Goal: Task Accomplishment & Management: Use online tool/utility

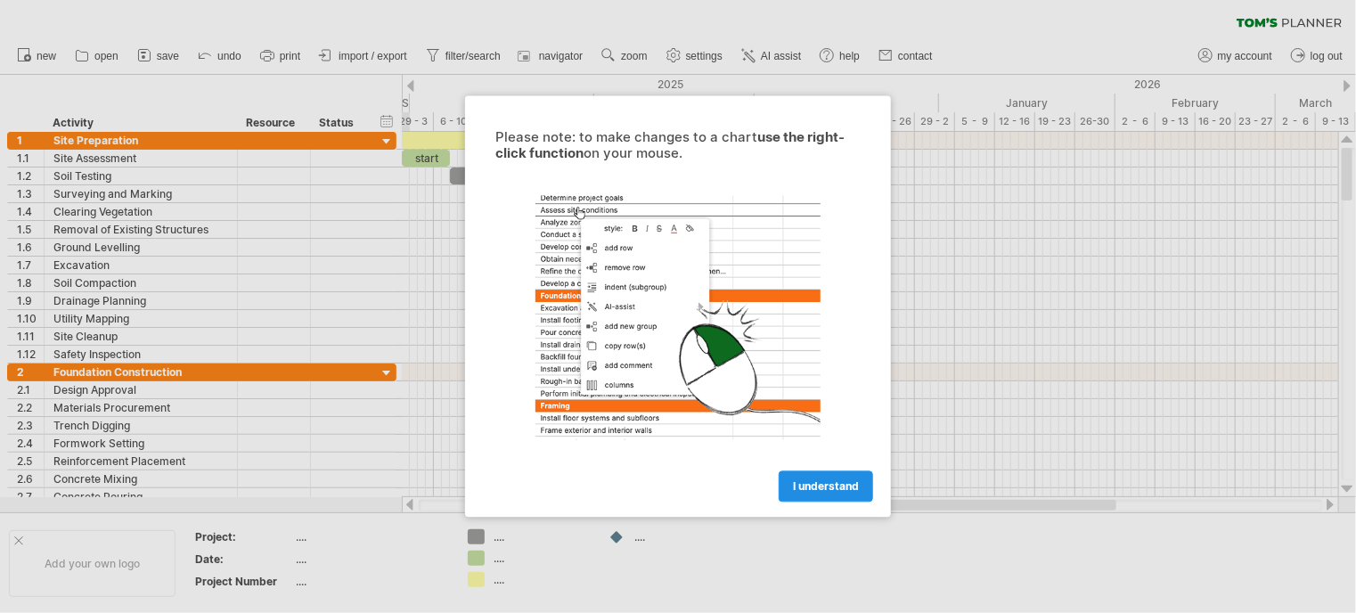
click at [818, 490] on span "I understand" at bounding box center [826, 486] width 66 height 13
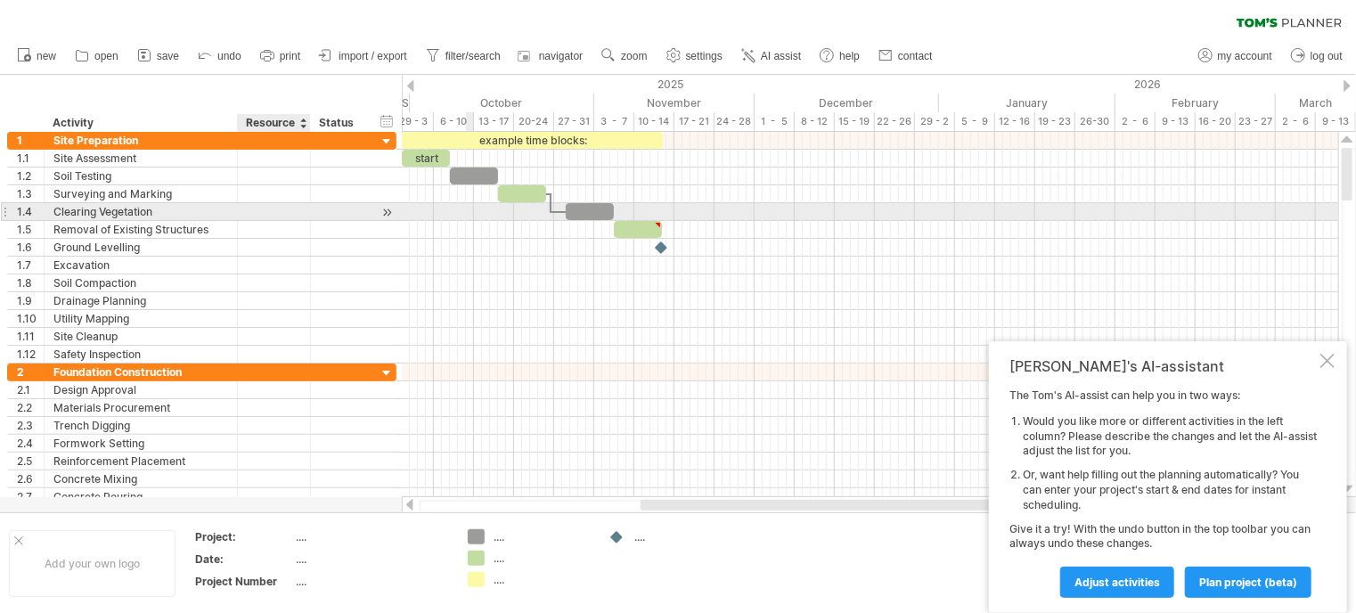
click at [239, 203] on div at bounding box center [274, 211] width 73 height 17
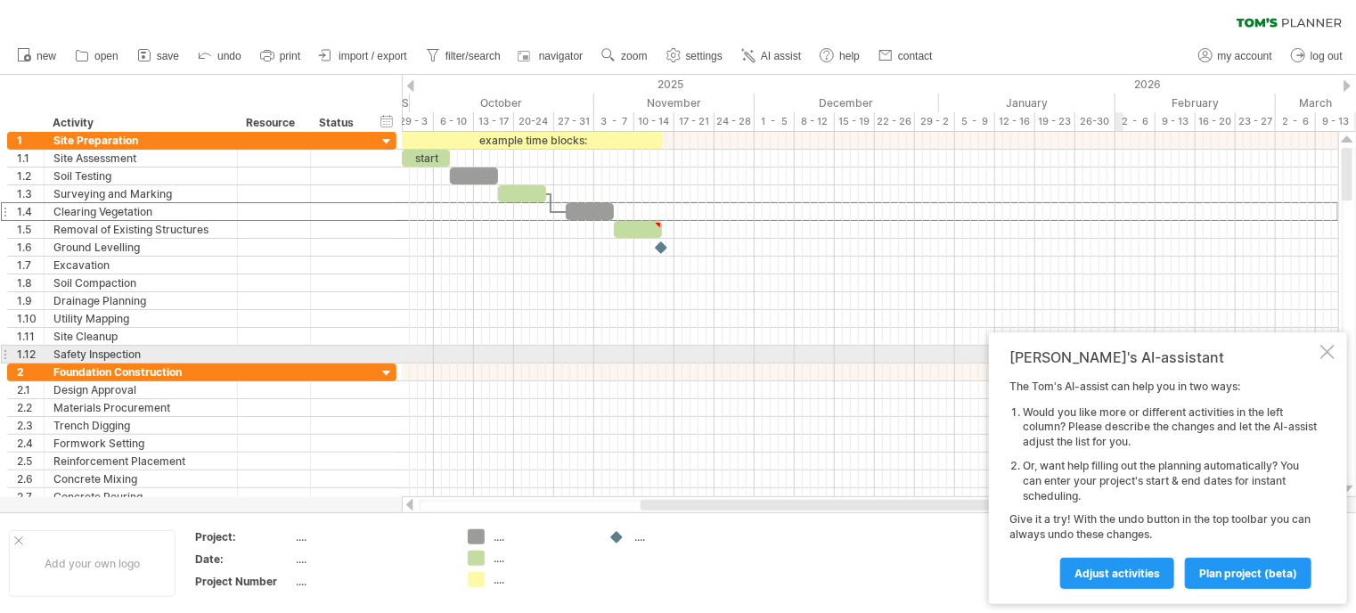
click at [1335, 355] on div "Tom's AI-assistant The Tom's AI-assist can help you in two ways: Would you like…" at bounding box center [1168, 468] width 358 height 272
click at [1327, 358] on div at bounding box center [1327, 352] width 14 height 14
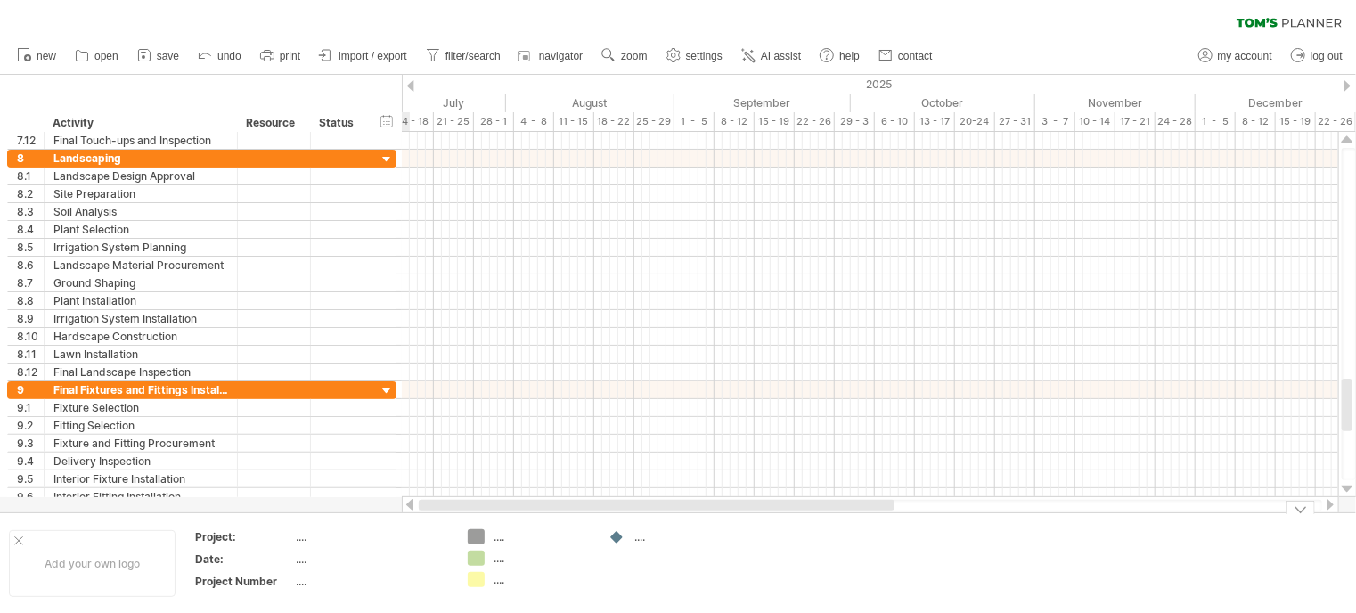
drag, startPoint x: 705, startPoint y: 506, endPoint x: 396, endPoint y: 542, distance: 310.2
click at [396, 542] on div "Trying to reach [DOMAIN_NAME] Connected again... 0% clear filter new 1" at bounding box center [678, 306] width 1356 height 613
click at [220, 541] on div "Project:" at bounding box center [244, 536] width 98 height 15
drag, startPoint x: 616, startPoint y: 500, endPoint x: 506, endPoint y: 526, distance: 113.4
click at [506, 526] on div "Trying to reach [DOMAIN_NAME] Connected again... 0% clear filter new 1" at bounding box center [678, 306] width 1356 height 613
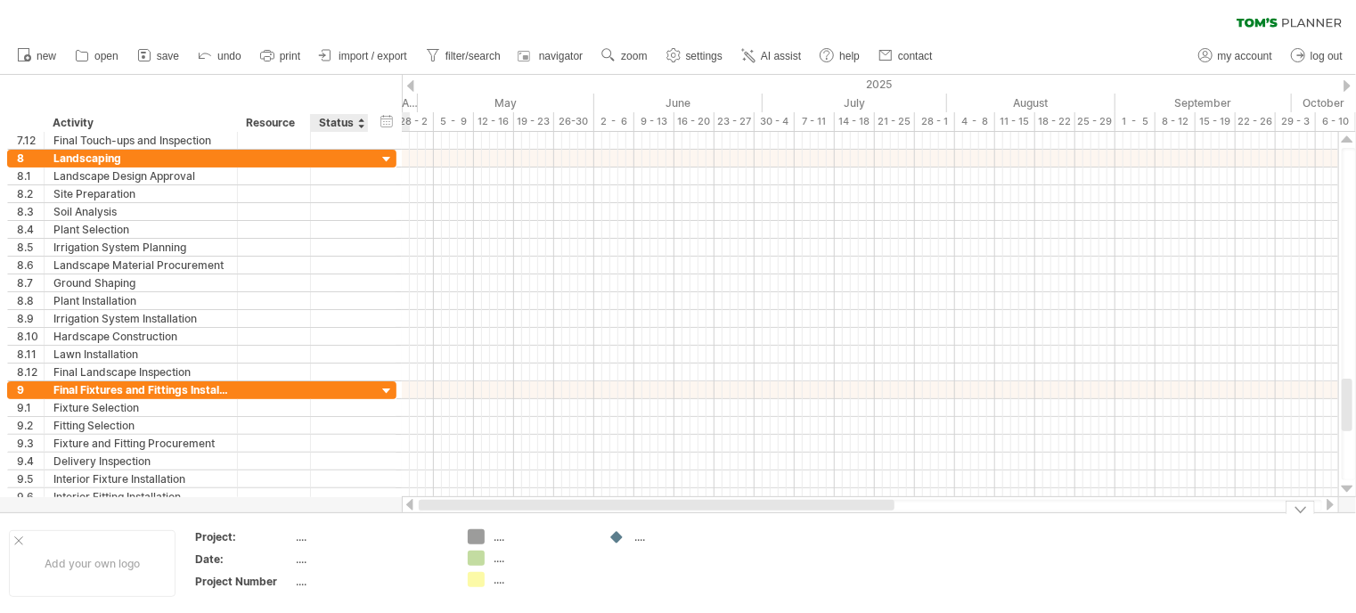
drag, startPoint x: 526, startPoint y: 521, endPoint x: 354, endPoint y: 513, distance: 173.0
click at [354, 513] on div "Trying to reach [DOMAIN_NAME] Connected again... 0% clear filter new 1" at bounding box center [678, 306] width 1356 height 613
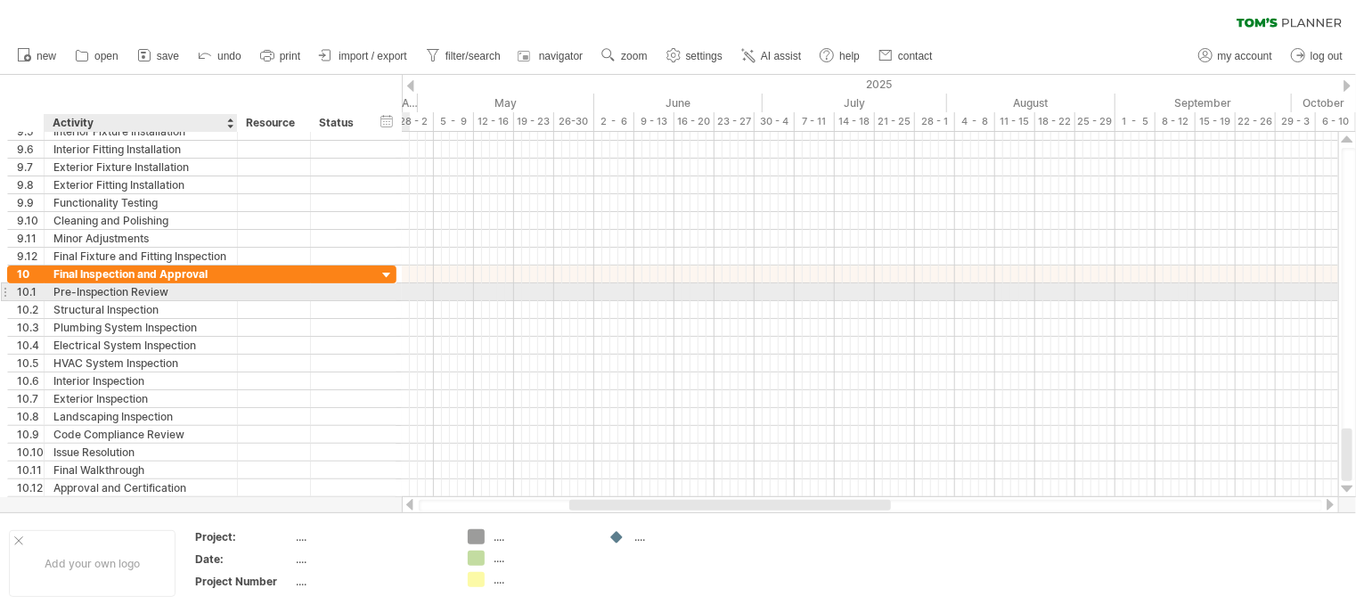
click at [120, 292] on div "Pre-Inspection Review" at bounding box center [140, 291] width 175 height 17
click at [284, 287] on div at bounding box center [274, 291] width 54 height 17
click at [341, 292] on div at bounding box center [339, 291] width 39 height 17
click at [341, 292] on input "text" at bounding box center [339, 291] width 39 height 17
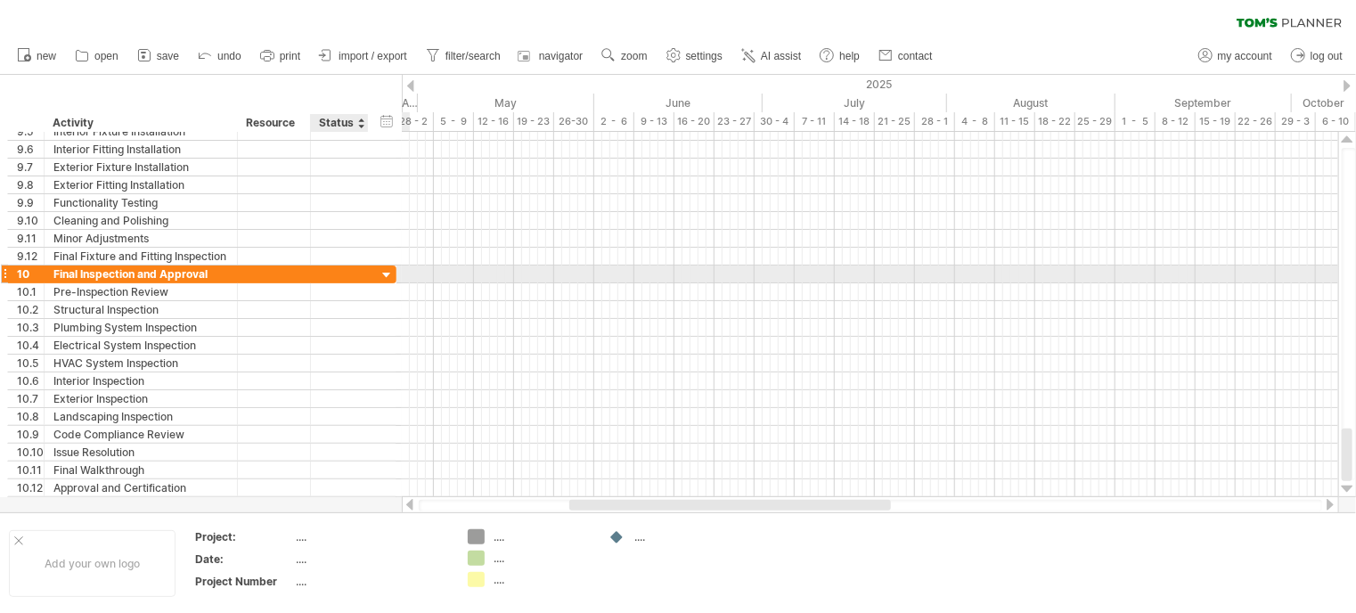
click at [380, 275] on div at bounding box center [387, 275] width 17 height 17
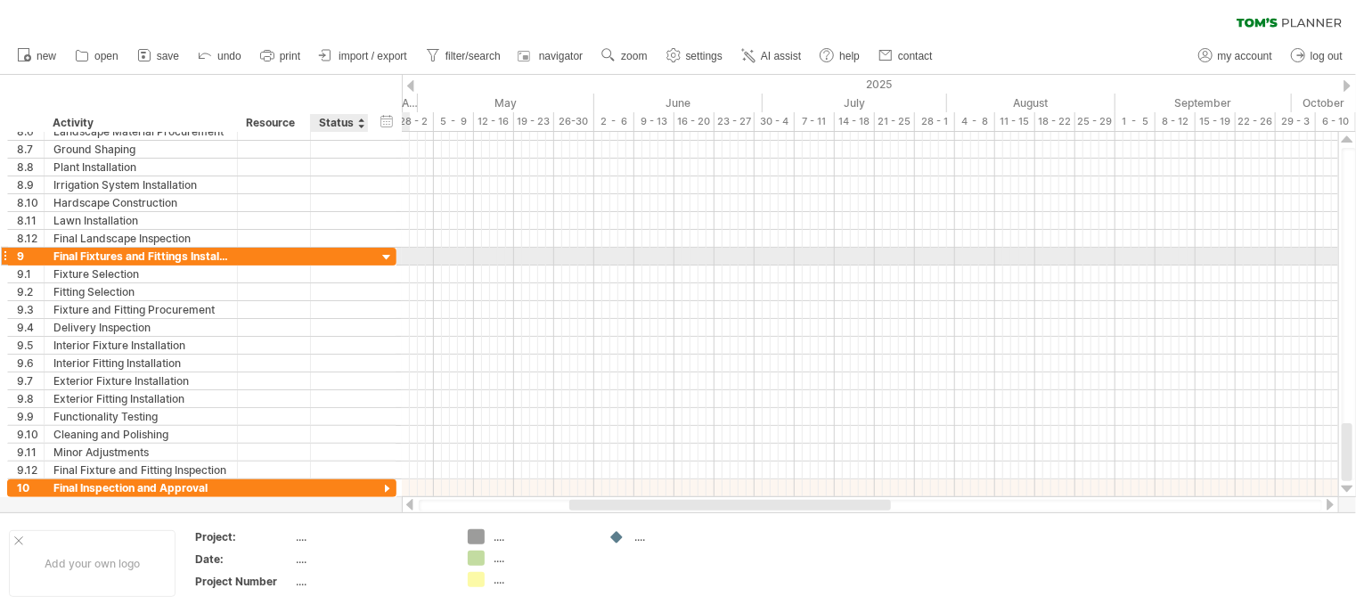
click at [388, 253] on div at bounding box center [387, 257] width 17 height 17
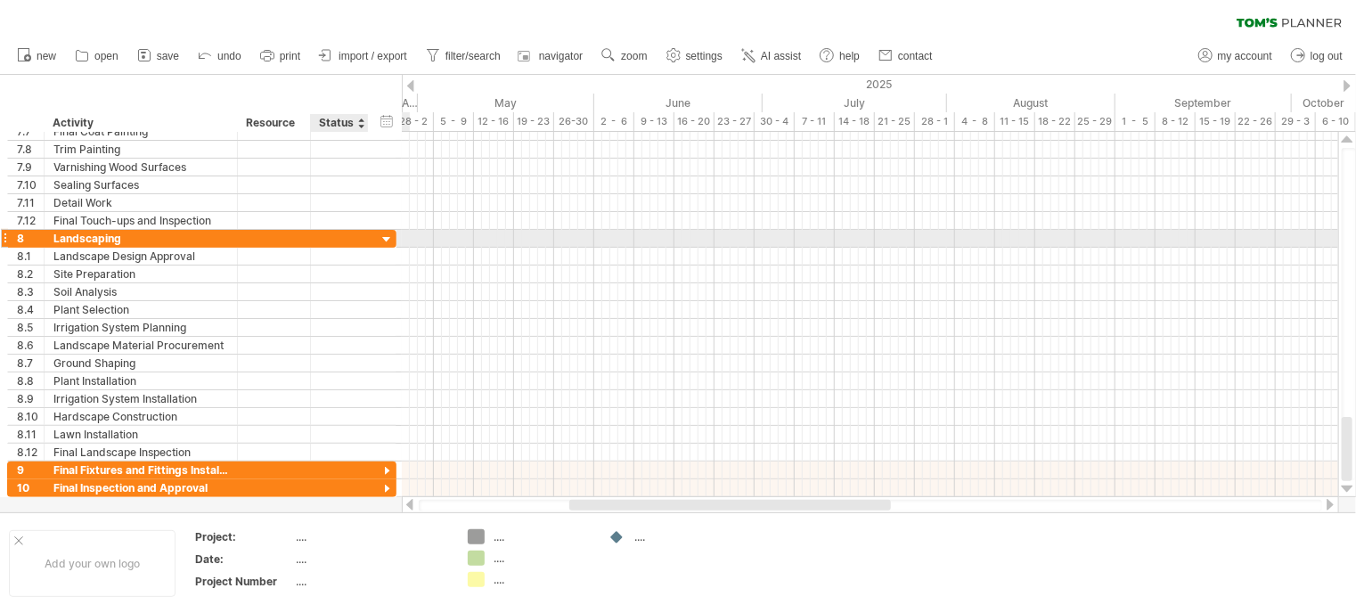
click at [392, 233] on div at bounding box center [387, 240] width 17 height 17
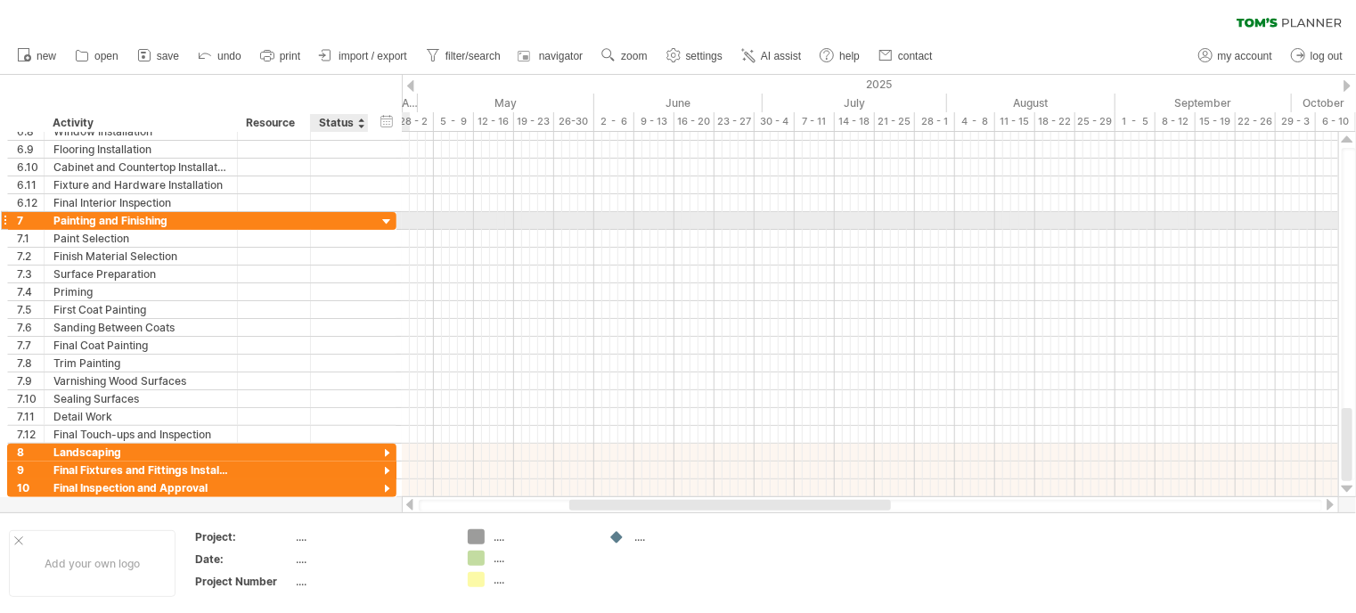
click at [390, 227] on div at bounding box center [387, 222] width 17 height 17
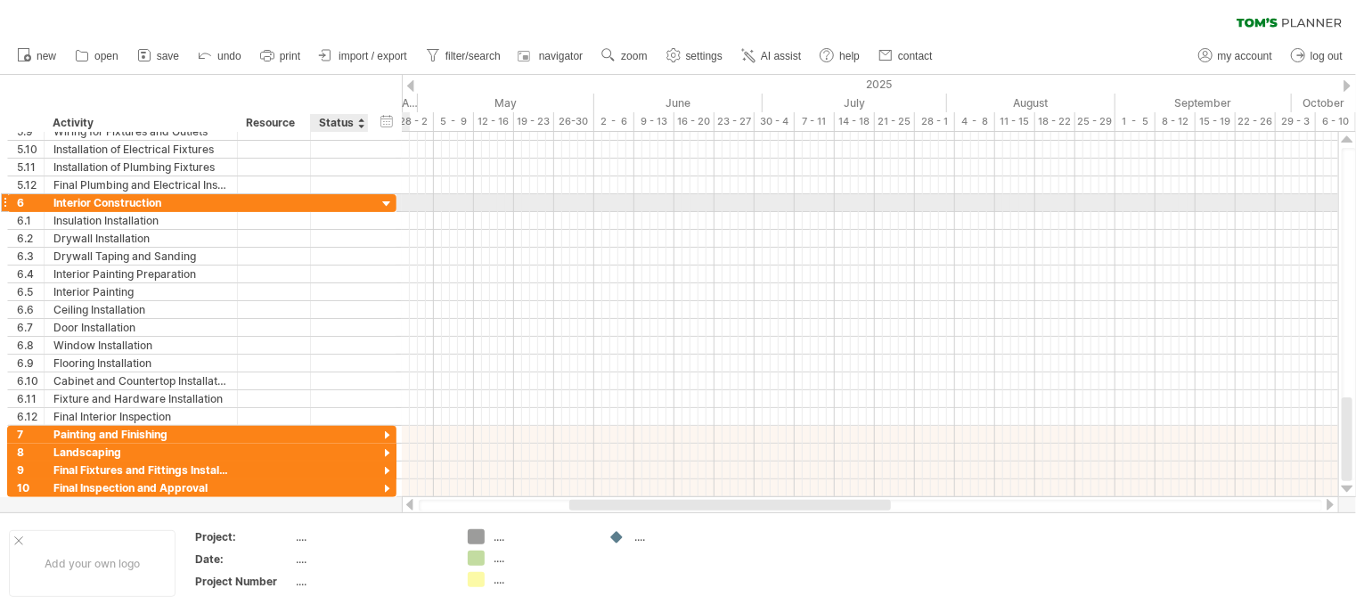
click at [385, 206] on div at bounding box center [387, 204] width 17 height 17
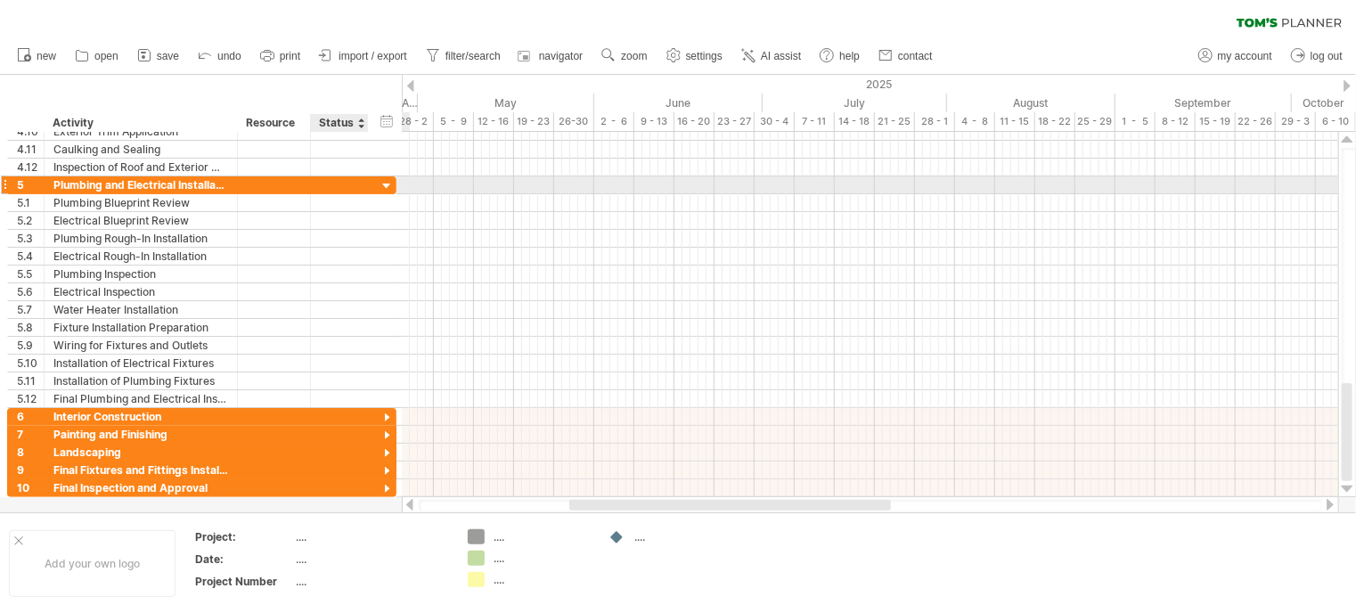
click at [379, 182] on div at bounding box center [387, 186] width 17 height 17
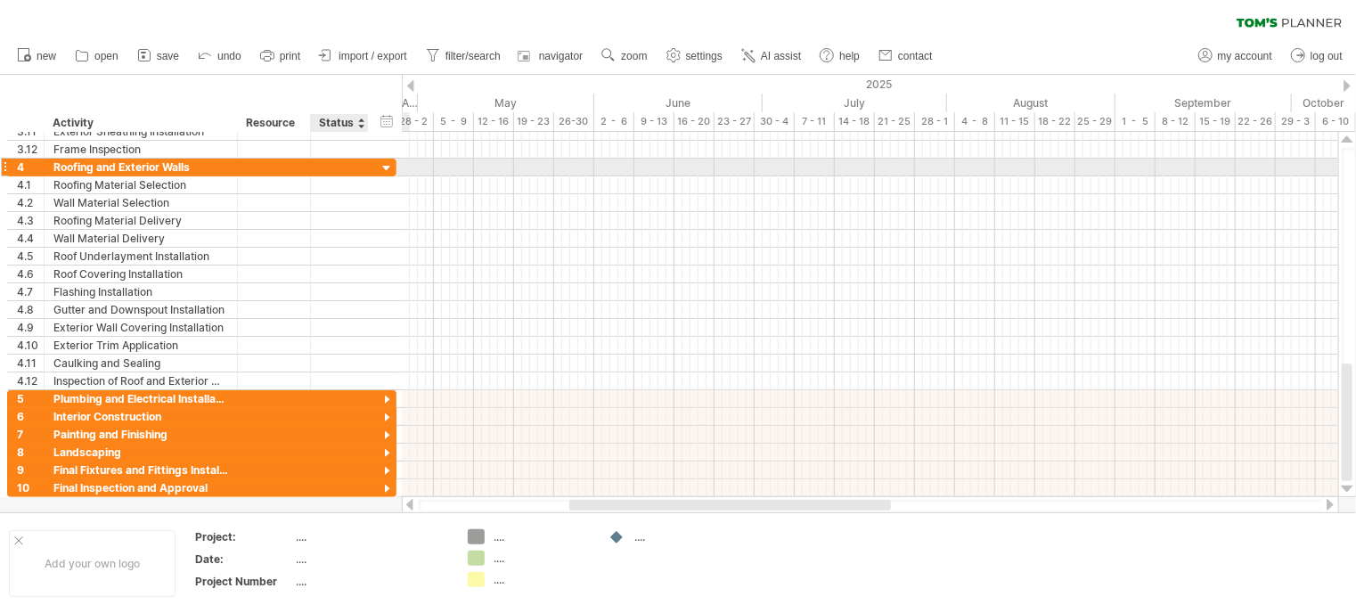
click at [381, 169] on div at bounding box center [387, 168] width 17 height 17
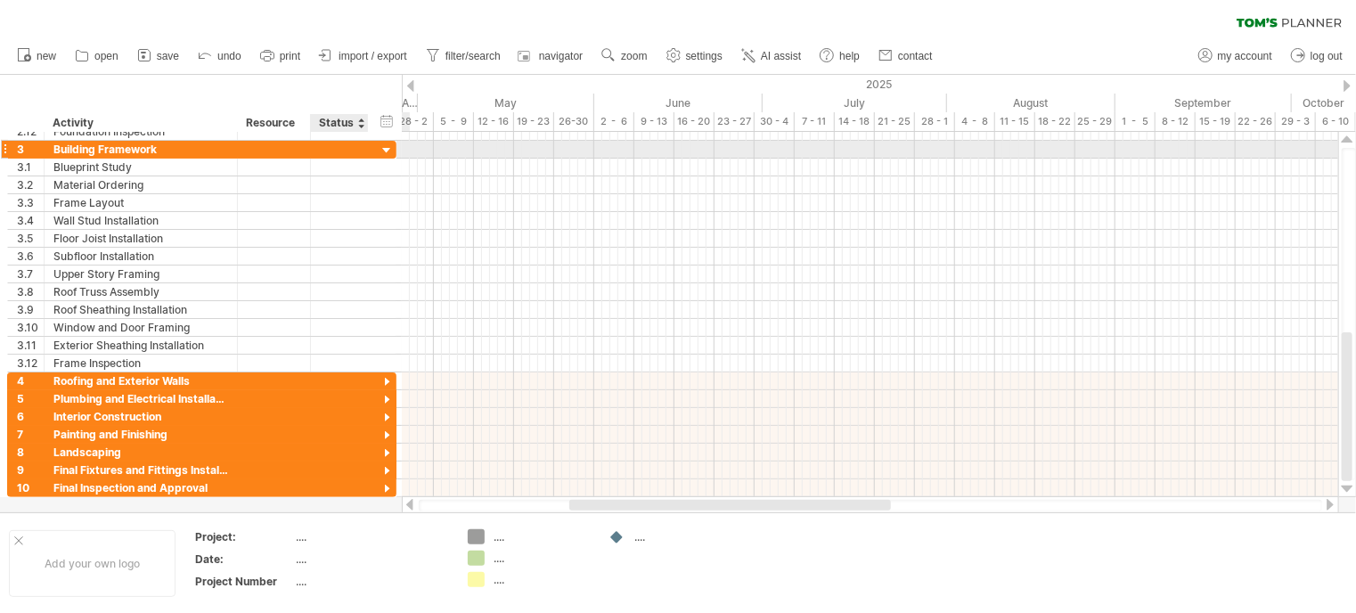
click at [385, 153] on div at bounding box center [387, 151] width 17 height 17
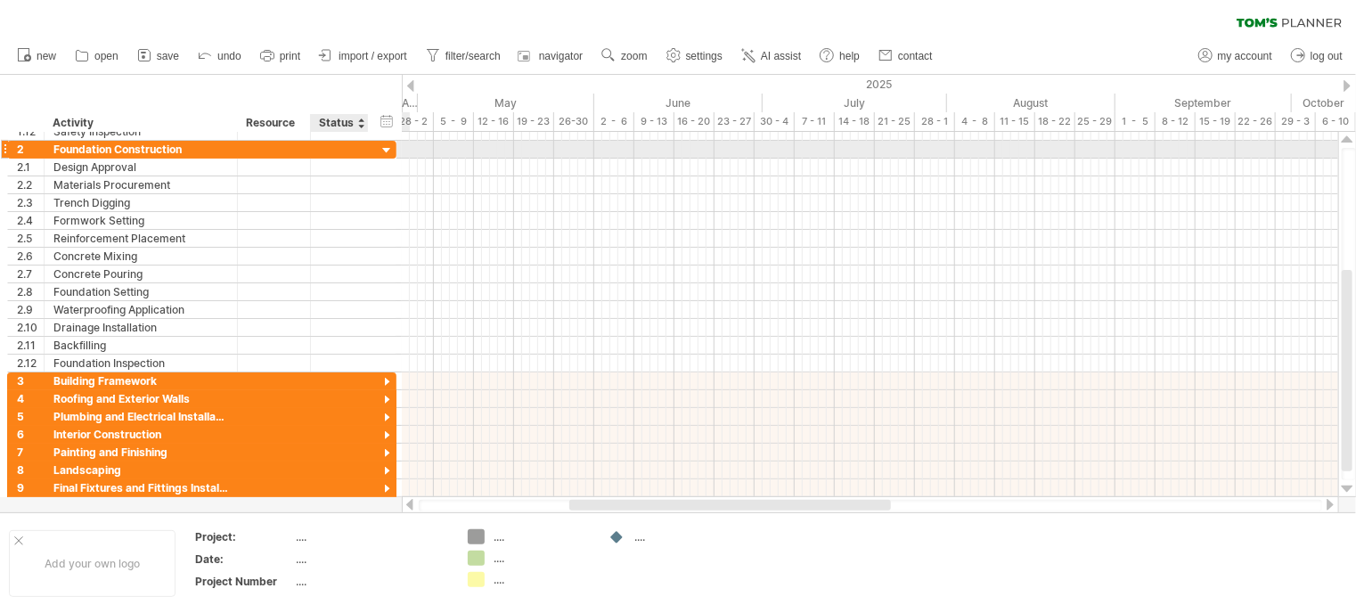
click at [379, 147] on div at bounding box center [387, 151] width 17 height 17
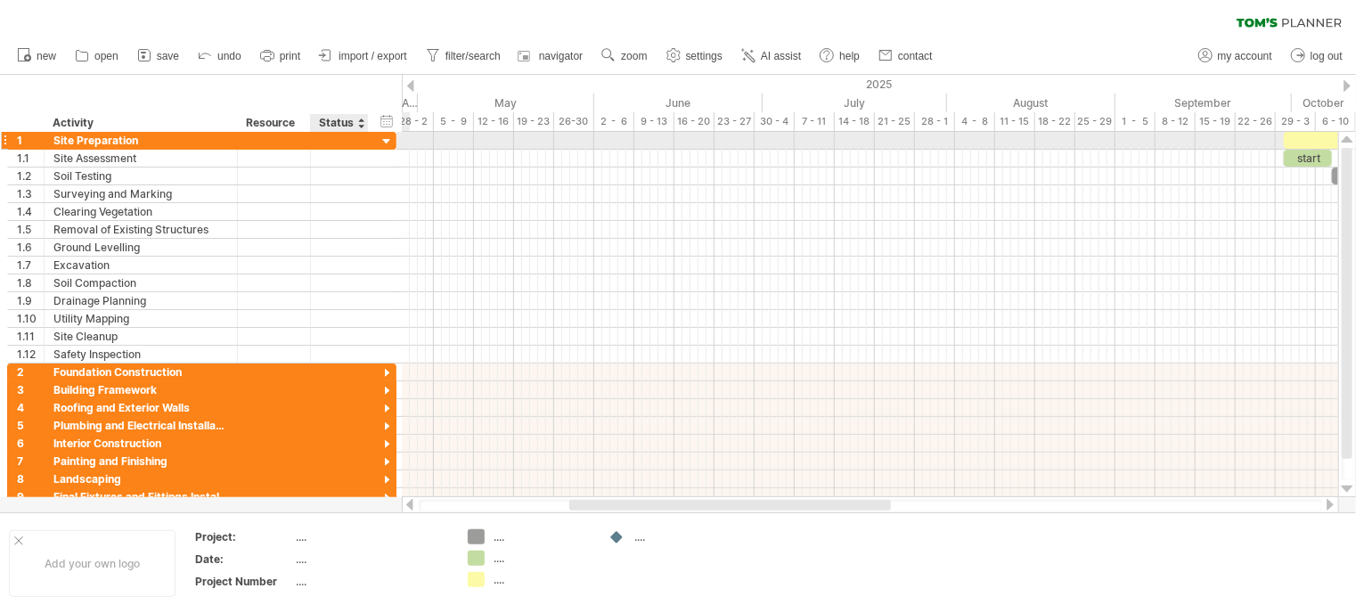
click at [387, 147] on div at bounding box center [387, 142] width 17 height 17
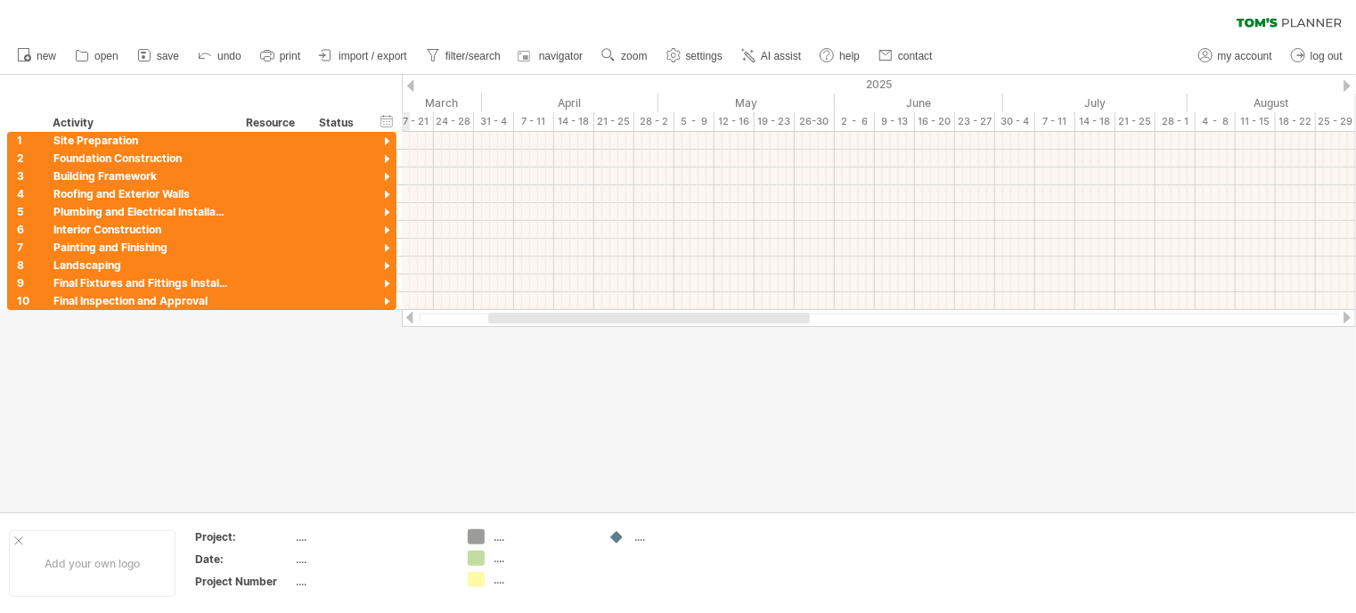
drag, startPoint x: 588, startPoint y: 316, endPoint x: 331, endPoint y: 314, distance: 256.5
click at [332, 314] on div "Trying to reach [DOMAIN_NAME] Connected again... 0% clear filter new 1" at bounding box center [678, 306] width 1356 height 613
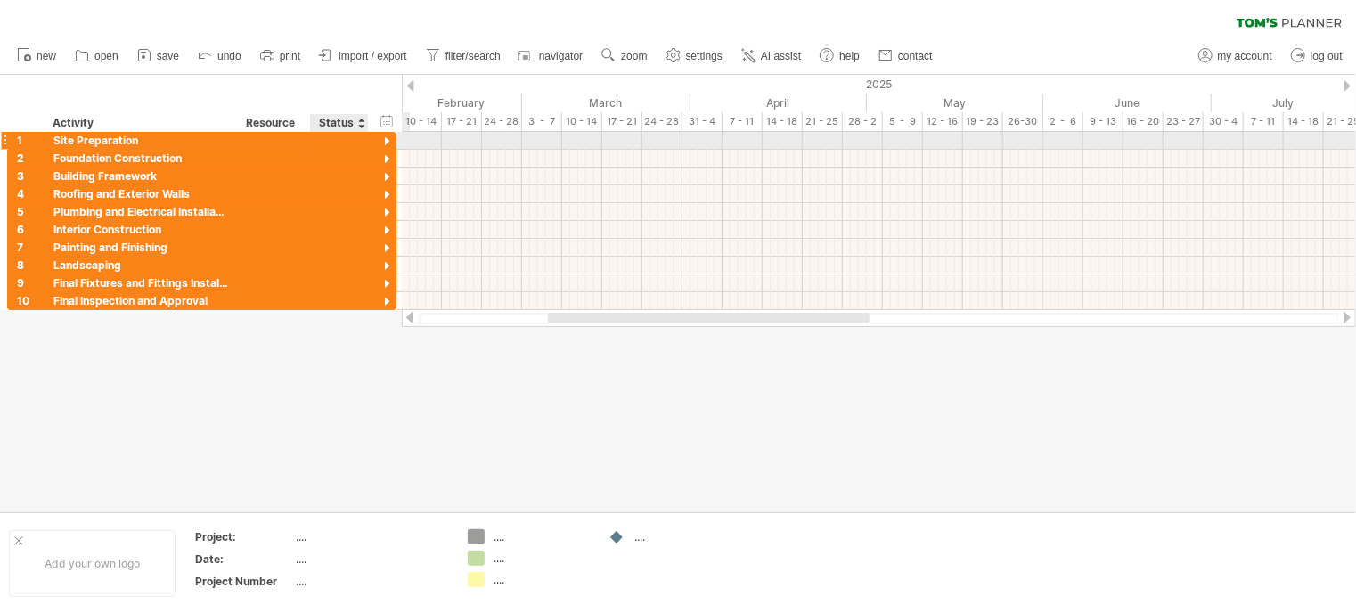
click at [386, 140] on div at bounding box center [387, 142] width 17 height 17
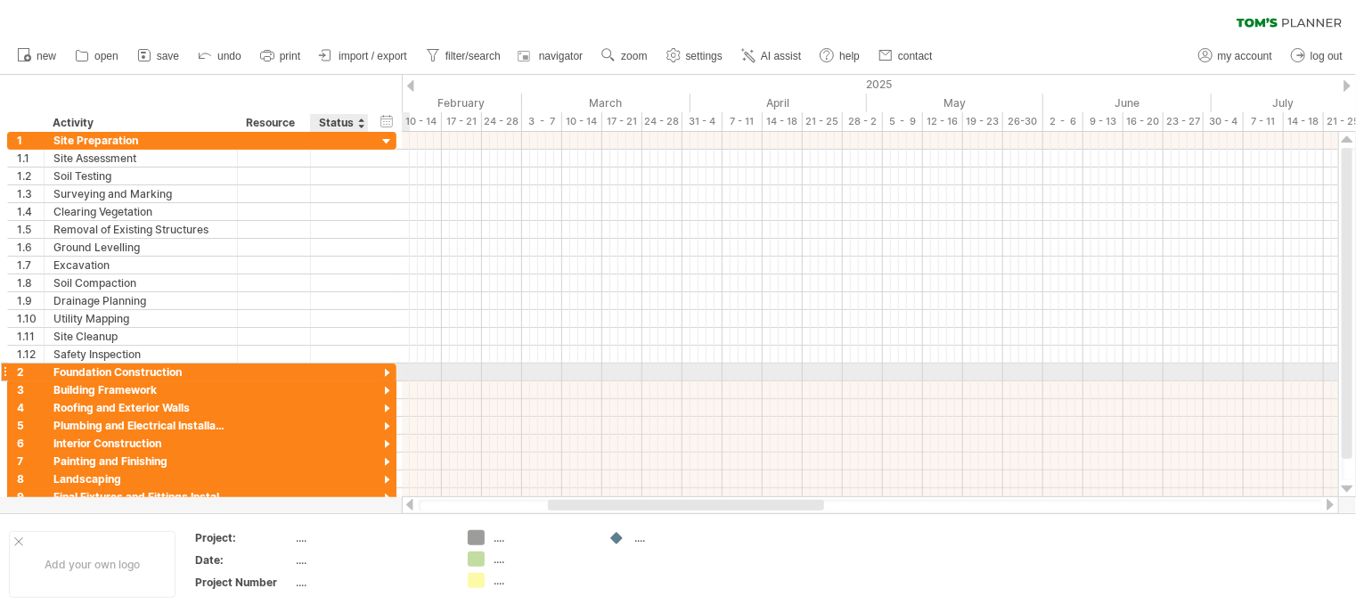
click at [388, 366] on div at bounding box center [387, 373] width 17 height 17
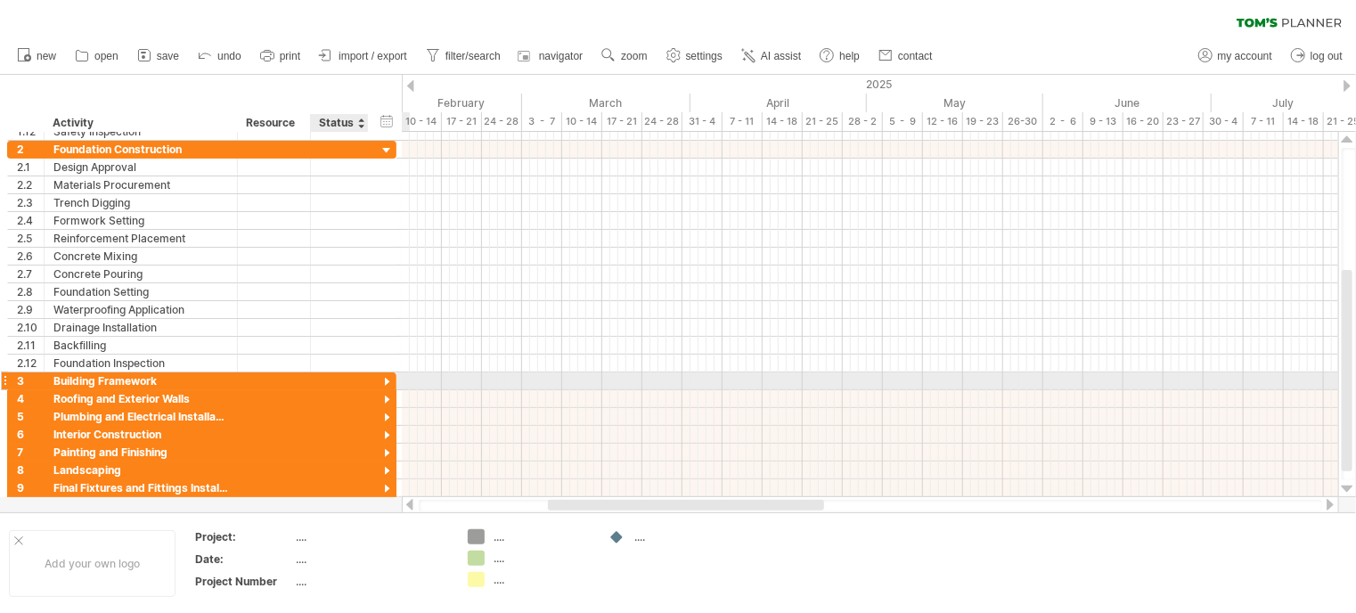
click at [387, 375] on div at bounding box center [387, 382] width 17 height 17
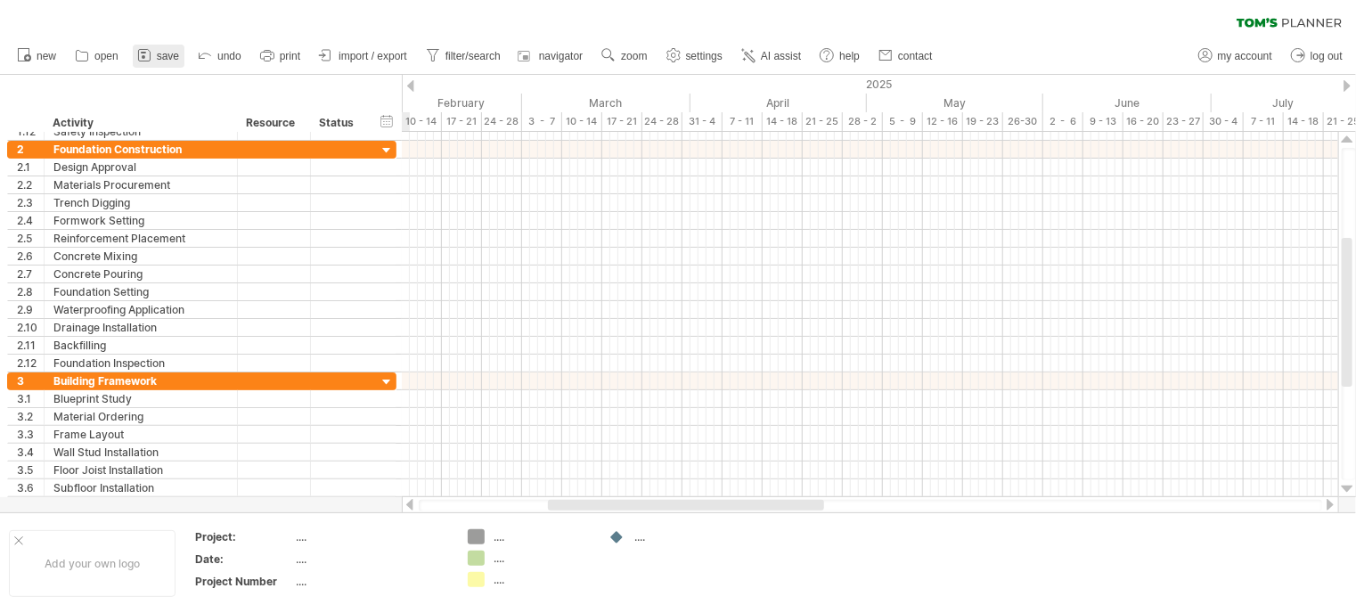
click at [167, 56] on span "save" at bounding box center [168, 56] width 22 height 12
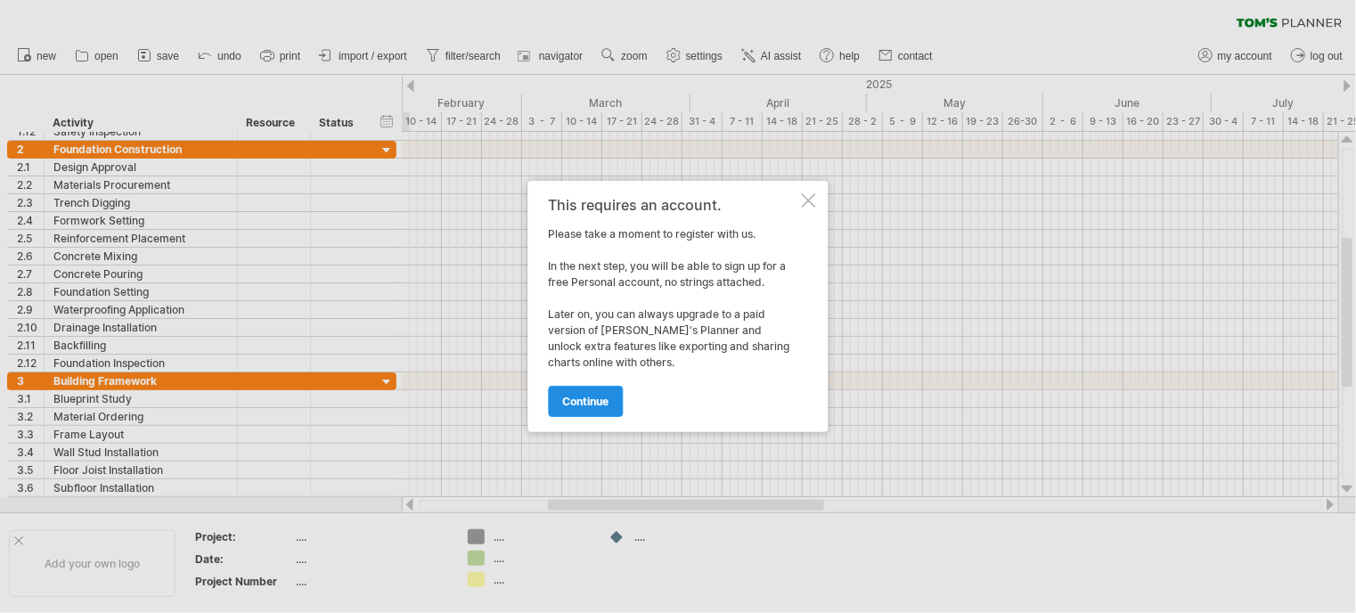
click at [596, 403] on span "continue" at bounding box center [586, 401] width 46 height 13
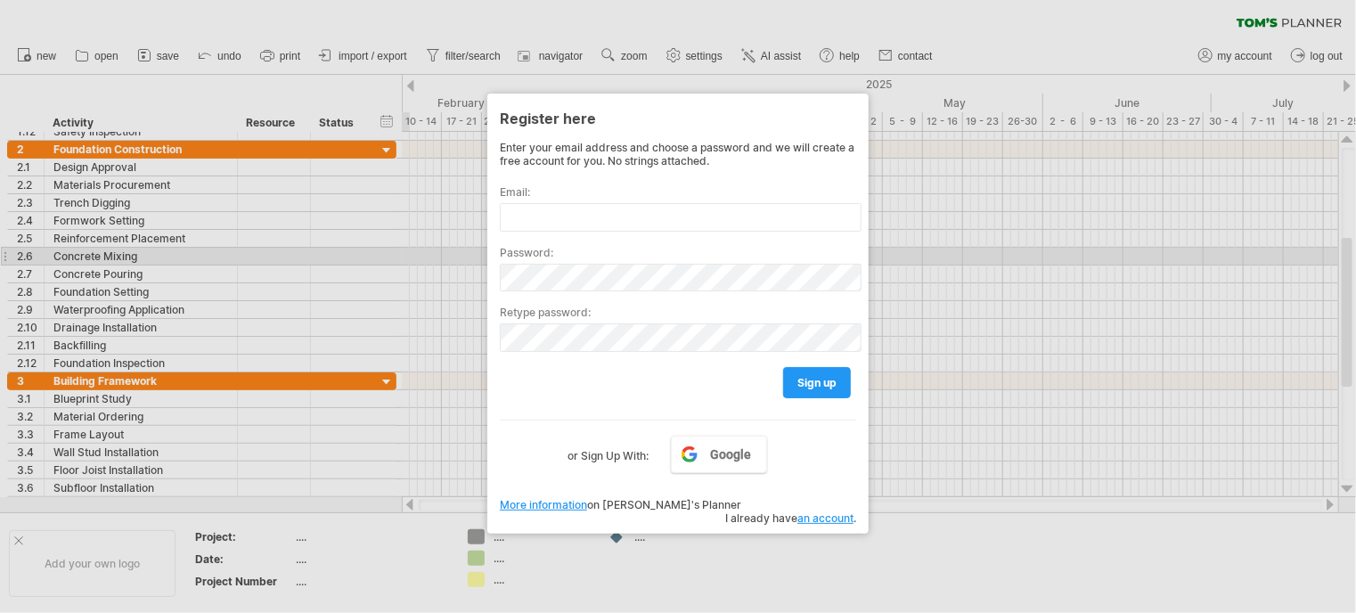
click at [930, 257] on div at bounding box center [678, 306] width 1356 height 613
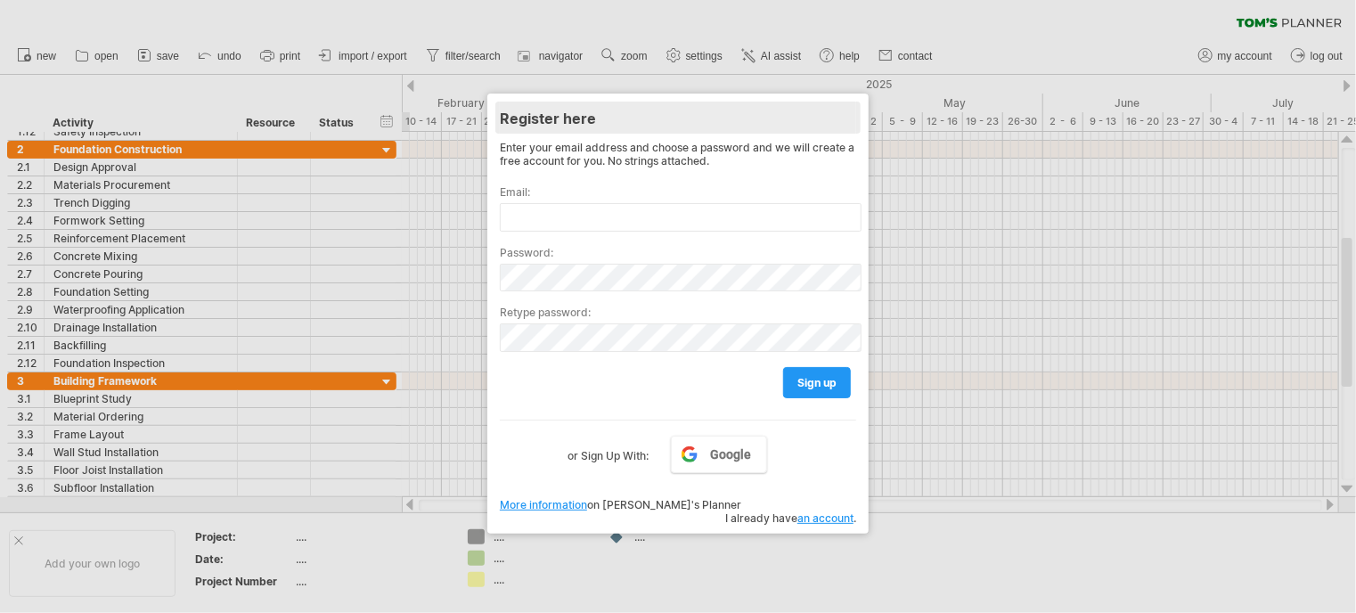
click at [843, 110] on div "Register here" at bounding box center [678, 118] width 356 height 32
click at [816, 544] on div at bounding box center [678, 306] width 1356 height 613
click at [811, 511] on link "an account" at bounding box center [825, 517] width 56 height 13
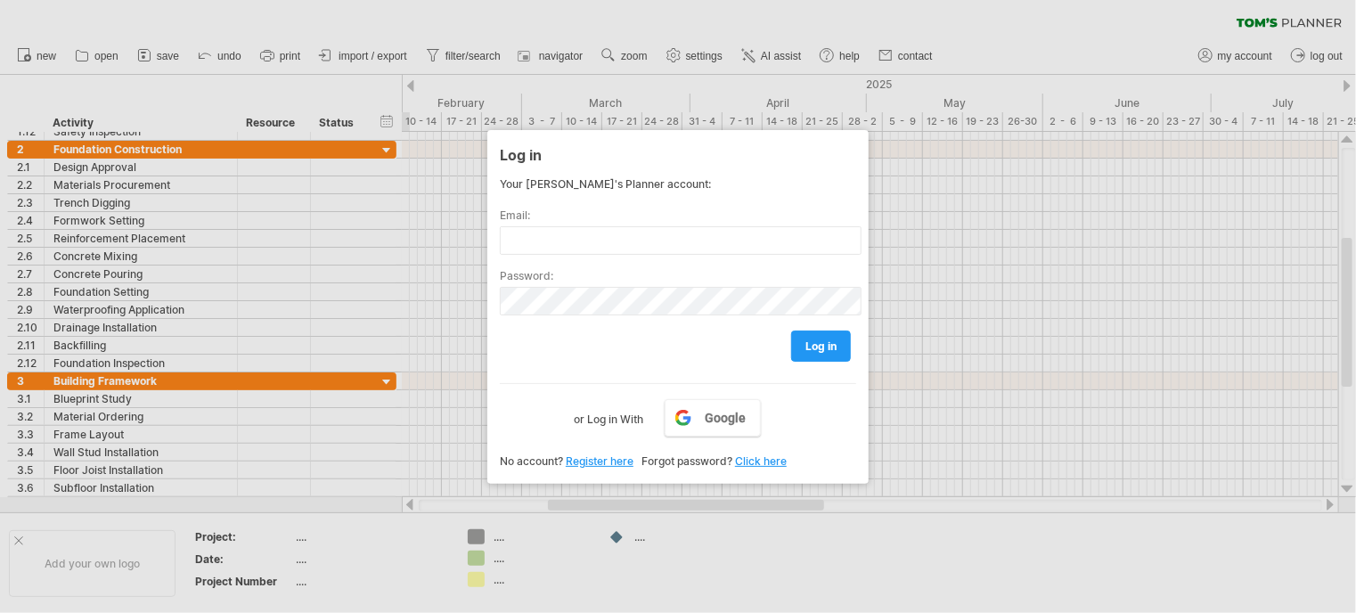
click at [739, 358] on div "log in" at bounding box center [678, 337] width 356 height 45
drag, startPoint x: 798, startPoint y: 444, endPoint x: 805, endPoint y: 466, distance: 23.4
click at [798, 444] on div "Your Tom's Planner account: Email: Password: log in Google or Log in With No ac…" at bounding box center [678, 322] width 356 height 290
click at [805, 468] on div "Log in Your Tom's Planner account: Email: Password: log in Google or Log in Wit…" at bounding box center [677, 307] width 381 height 354
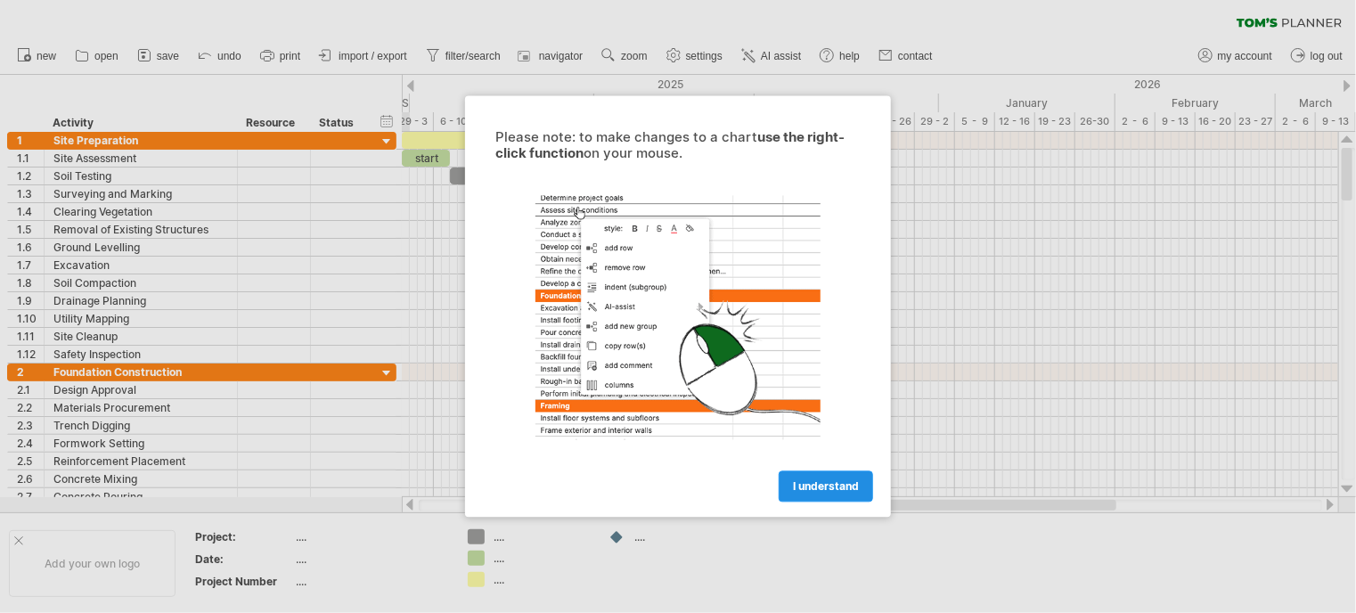
click at [816, 484] on span "I understand" at bounding box center [826, 486] width 66 height 13
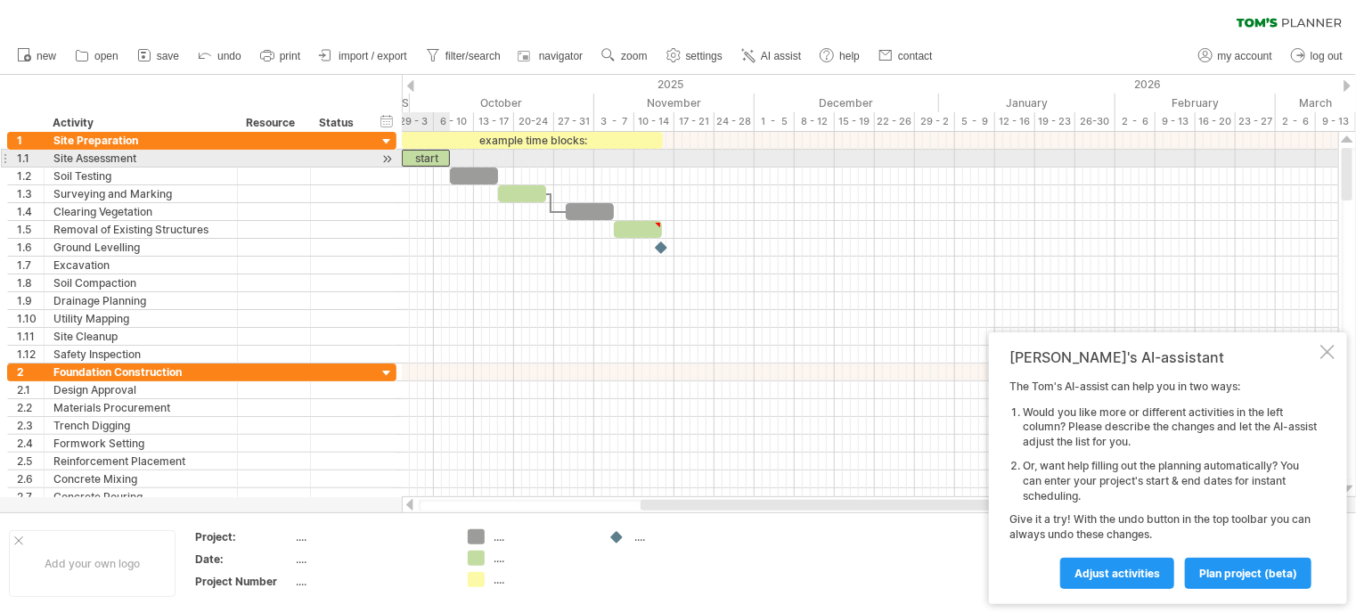
click at [431, 156] on div "start" at bounding box center [426, 158] width 48 height 17
drag, startPoint x: 424, startPoint y: 154, endPoint x: 460, endPoint y: 154, distance: 35.6
click at [460, 154] on div "example time blocks: ***** [DATE] [DATE]" at bounding box center [870, 314] width 936 height 365
drag, startPoint x: 437, startPoint y: 159, endPoint x: 481, endPoint y: 158, distance: 43.7
click at [481, 158] on div "*****" at bounding box center [469, 158] width 48 height 17
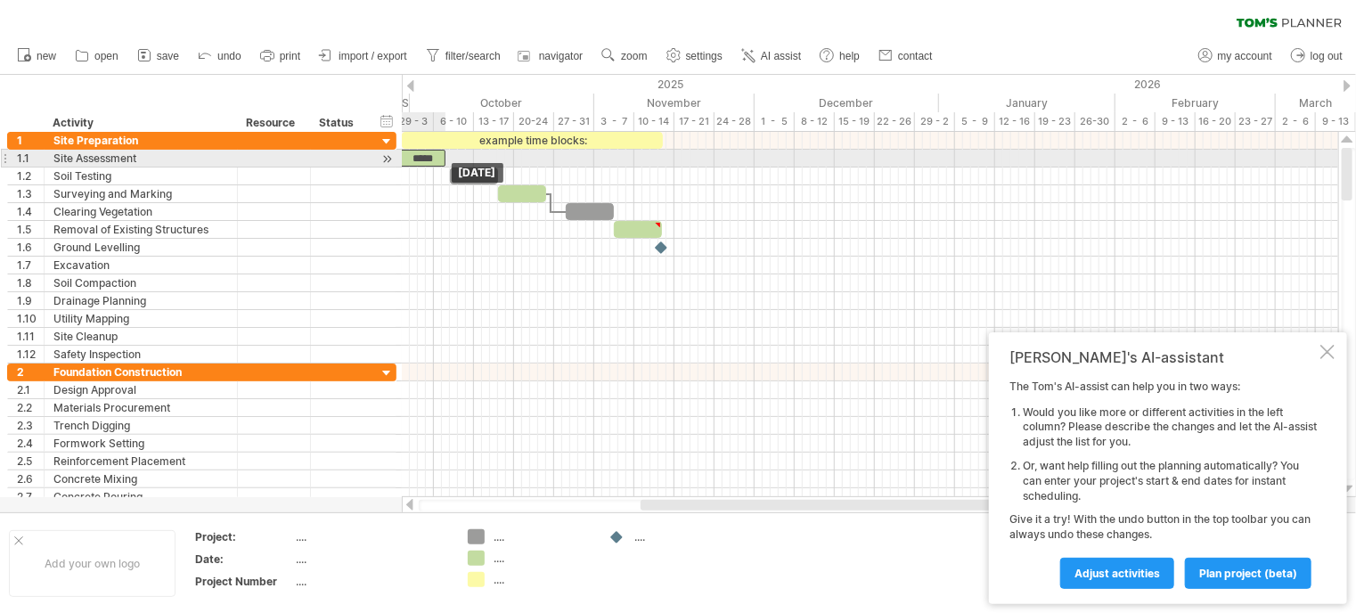
drag, startPoint x: 481, startPoint y: 158, endPoint x: 434, endPoint y: 162, distance: 47.4
click at [434, 162] on div "*****" at bounding box center [421, 158] width 48 height 17
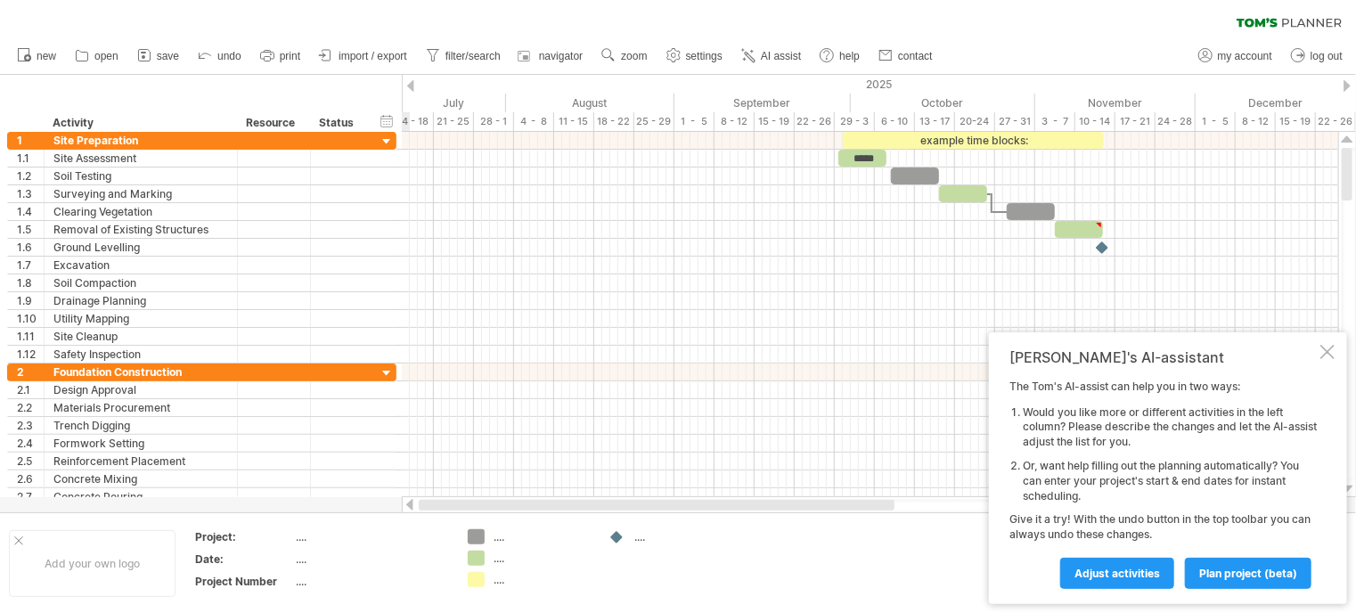
drag, startPoint x: 653, startPoint y: 503, endPoint x: 398, endPoint y: 518, distance: 255.2
click at [398, 518] on div "Trying to reach [DOMAIN_NAME] Connected again... 0% clear filter new 1" at bounding box center [678, 306] width 1356 height 613
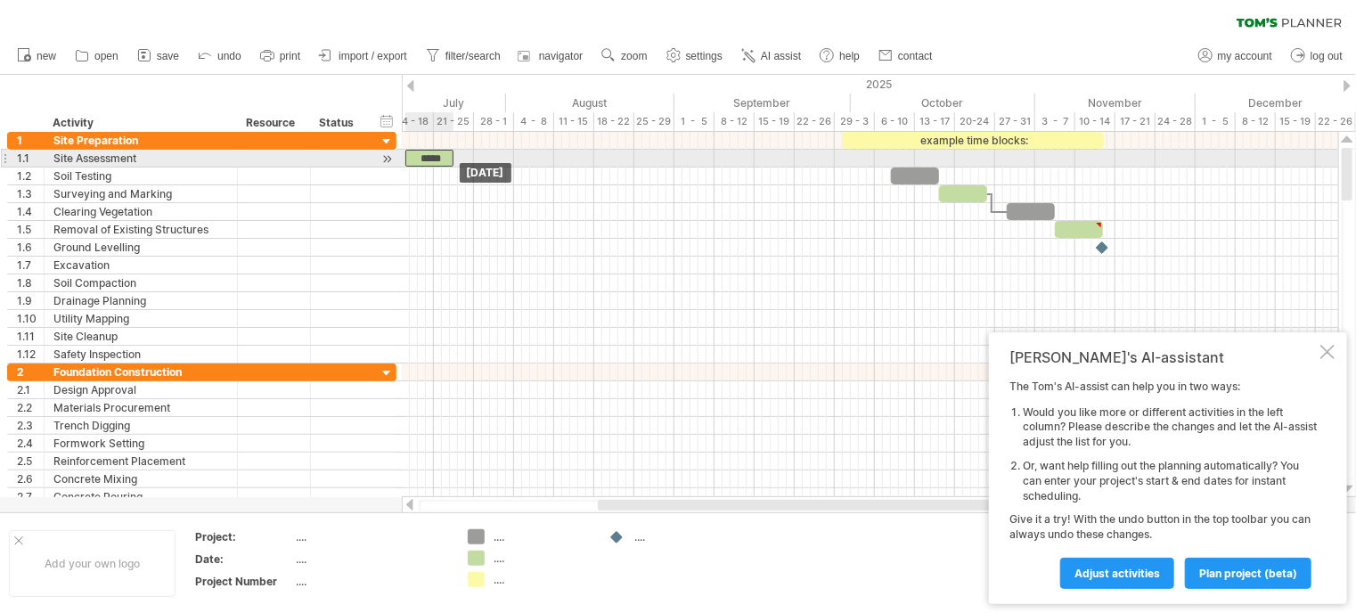
drag, startPoint x: 849, startPoint y: 152, endPoint x: 416, endPoint y: 156, distance: 432.9
click at [416, 156] on div "*****" at bounding box center [429, 158] width 48 height 17
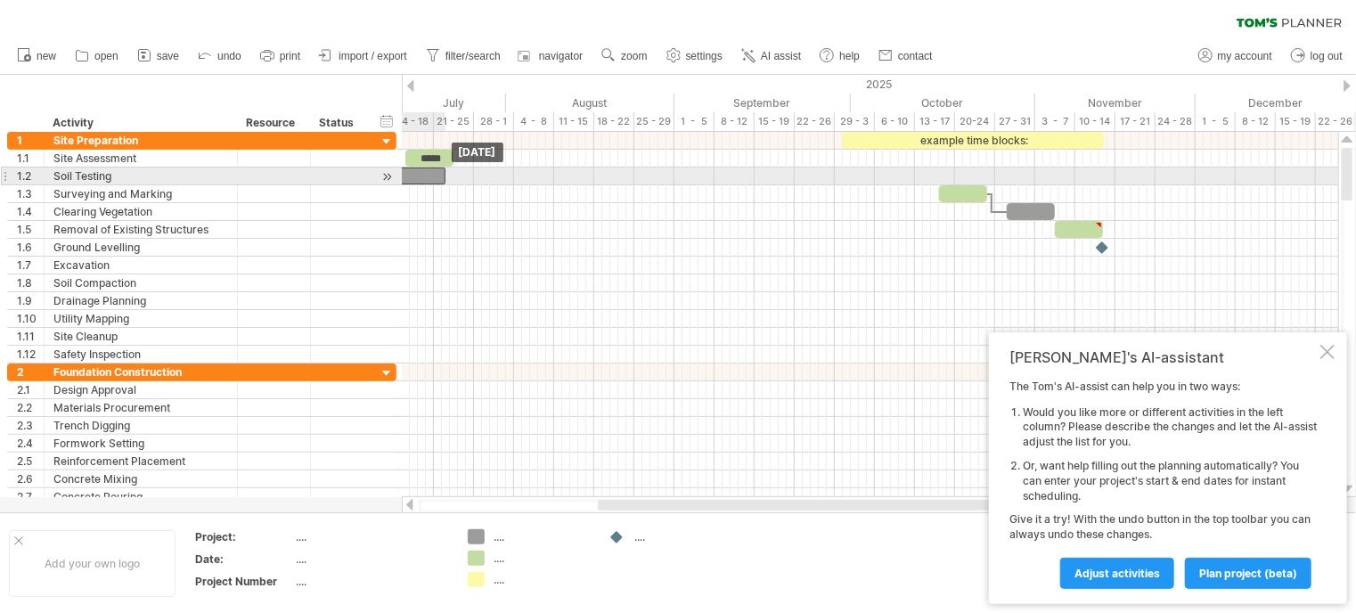
drag, startPoint x: 911, startPoint y: 175, endPoint x: 420, endPoint y: 173, distance: 491.7
click at [420, 173] on div at bounding box center [421, 175] width 48 height 17
drag, startPoint x: 427, startPoint y: 177, endPoint x: 457, endPoint y: 174, distance: 30.5
click at [457, 174] on div at bounding box center [453, 175] width 48 height 17
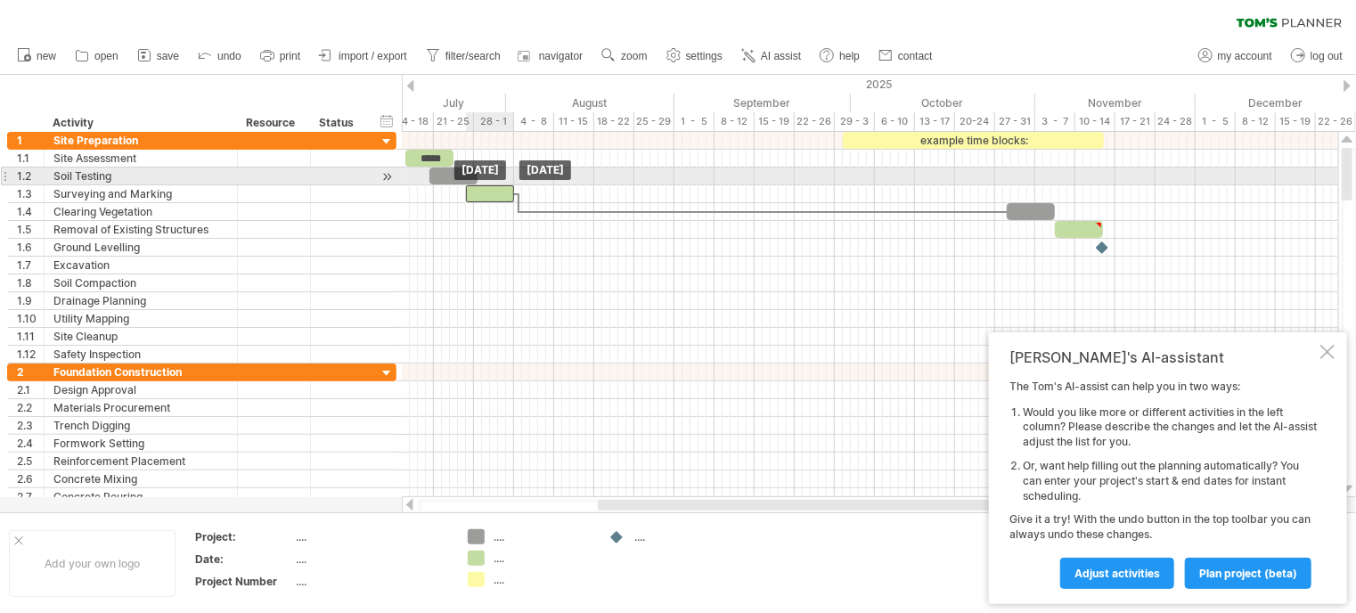
drag, startPoint x: 962, startPoint y: 186, endPoint x: 488, endPoint y: 182, distance: 473.9
click at [488, 182] on div "example time blocks: ***** [DATE] [DATE]" at bounding box center [870, 314] width 936 height 365
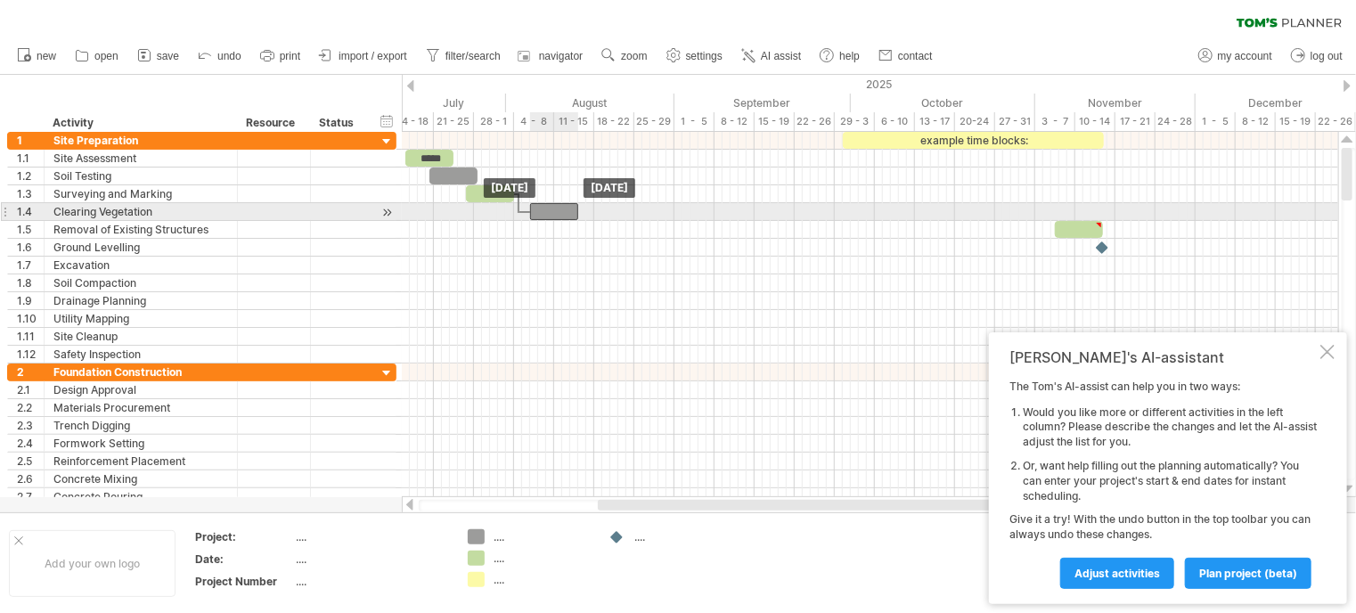
drag, startPoint x: 1019, startPoint y: 207, endPoint x: 545, endPoint y: 207, distance: 473.9
click at [545, 207] on div at bounding box center [554, 211] width 48 height 17
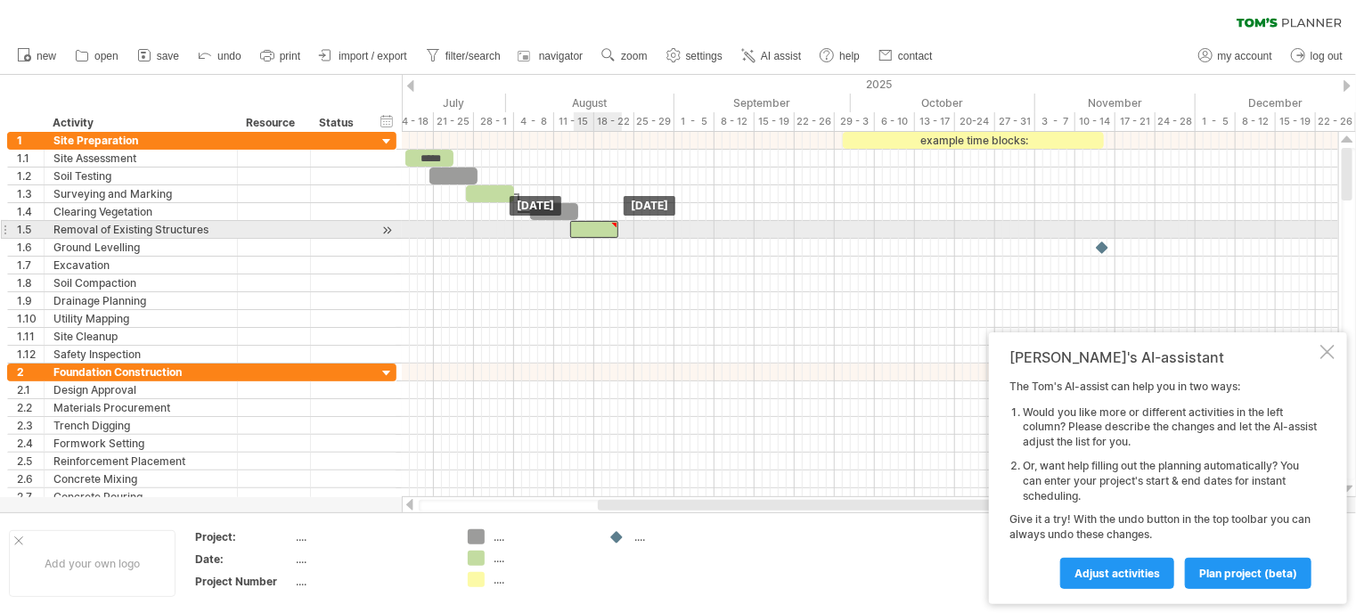
drag, startPoint x: 1084, startPoint y: 224, endPoint x: 599, endPoint y: 227, distance: 484.6
click at [599, 227] on div at bounding box center [594, 229] width 48 height 17
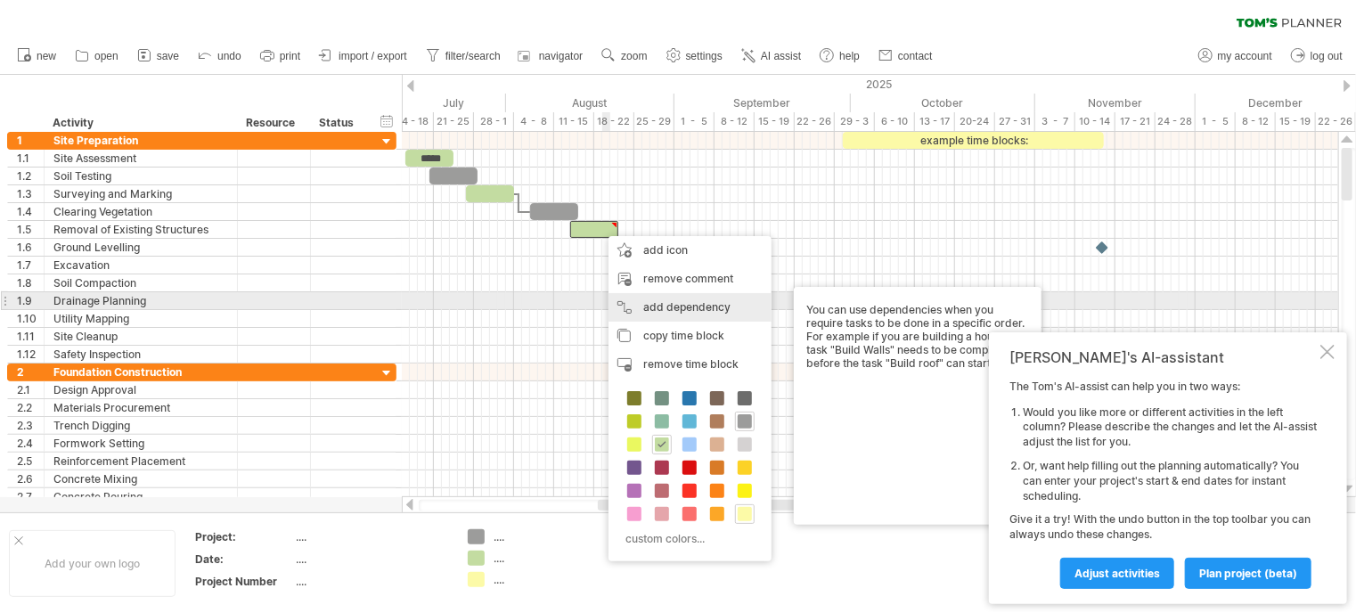
click at [721, 309] on div "add dependency You can use dependencies when you require tasks to be done in a …" at bounding box center [689, 307] width 163 height 29
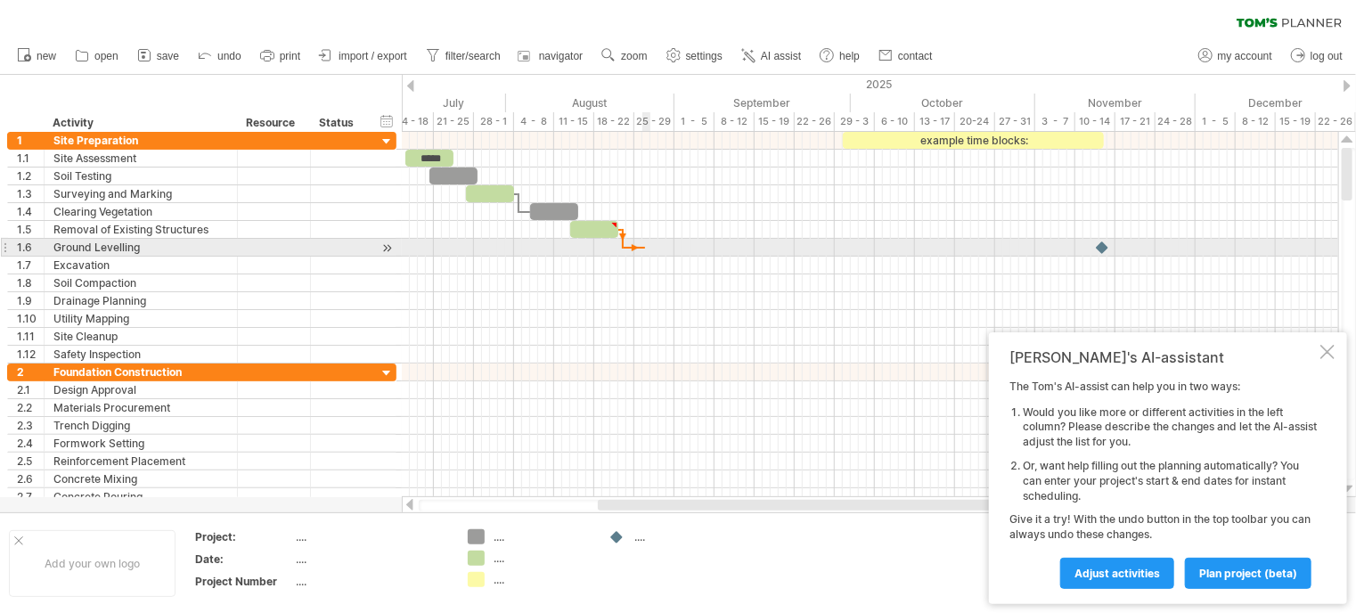
click at [645, 251] on div at bounding box center [870, 248] width 936 height 18
click at [634, 246] on div at bounding box center [870, 248] width 936 height 18
drag, startPoint x: 615, startPoint y: 240, endPoint x: 637, endPoint y: 255, distance: 26.9
click at [637, 255] on div at bounding box center [870, 248] width 936 height 232
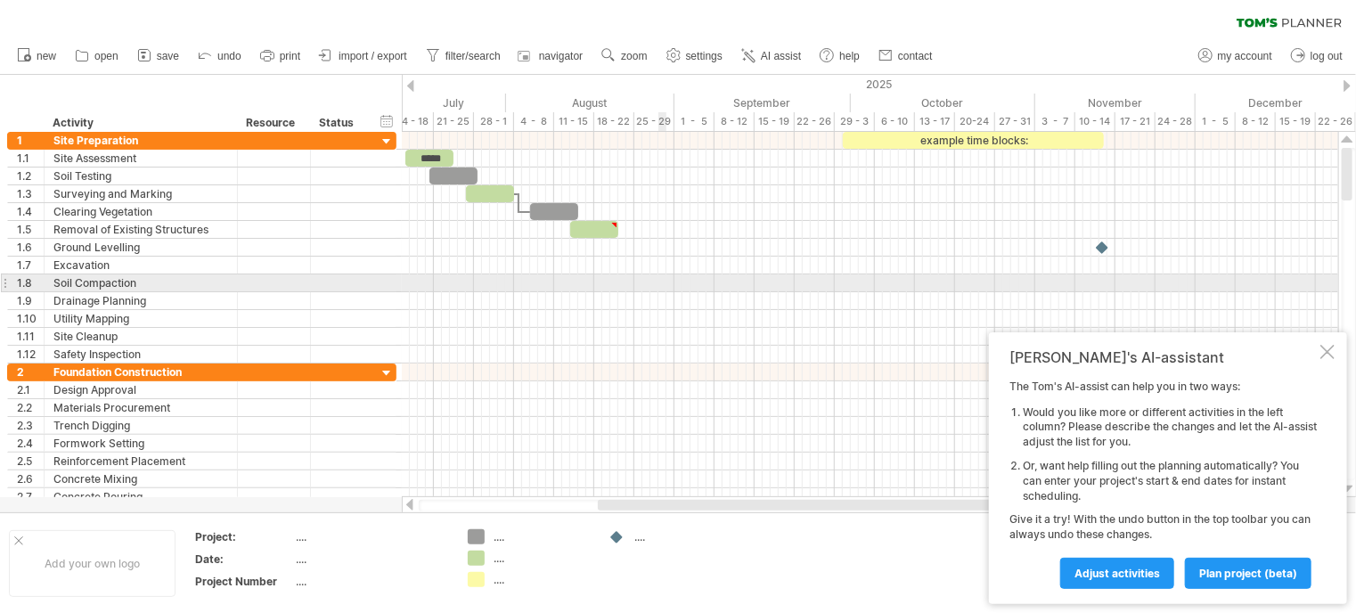
click at [659, 284] on div at bounding box center [870, 283] width 936 height 18
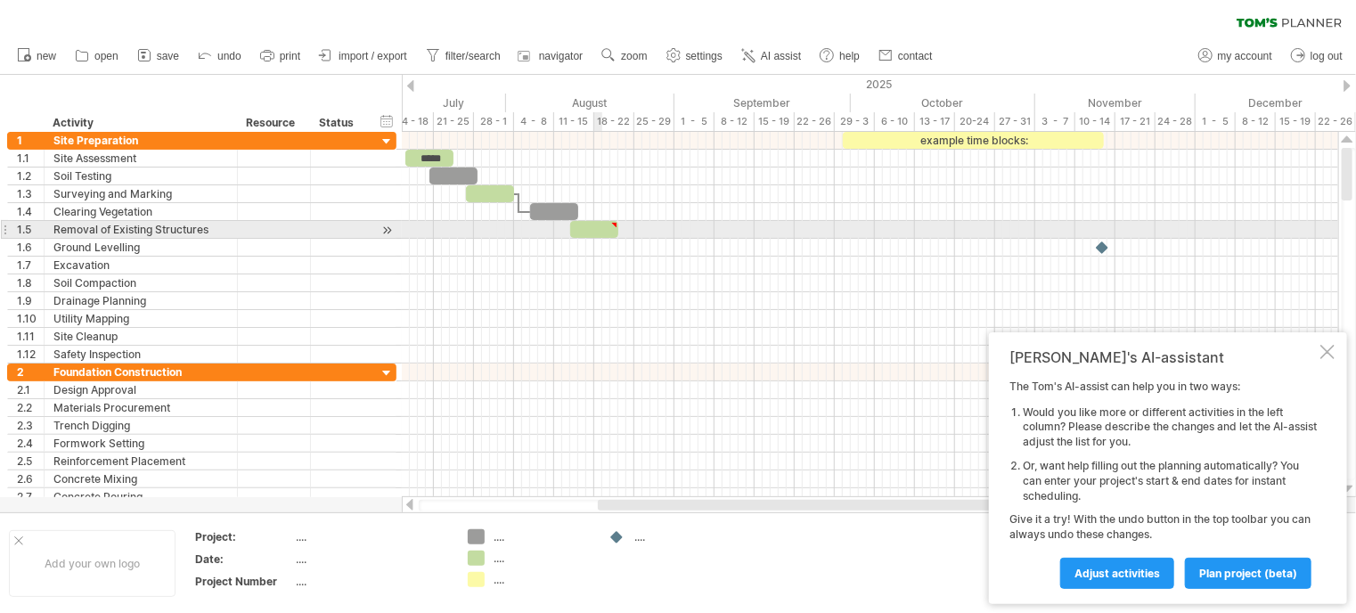
click at [599, 232] on div at bounding box center [594, 229] width 48 height 17
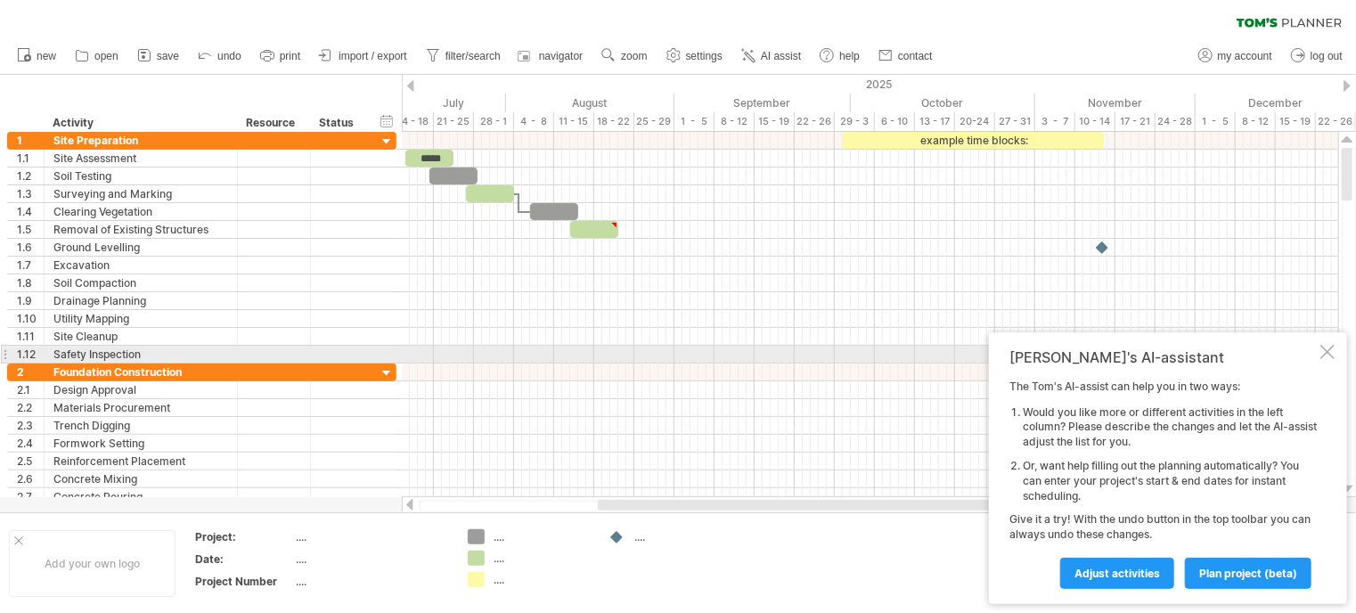
click at [1325, 349] on div at bounding box center [1327, 352] width 14 height 14
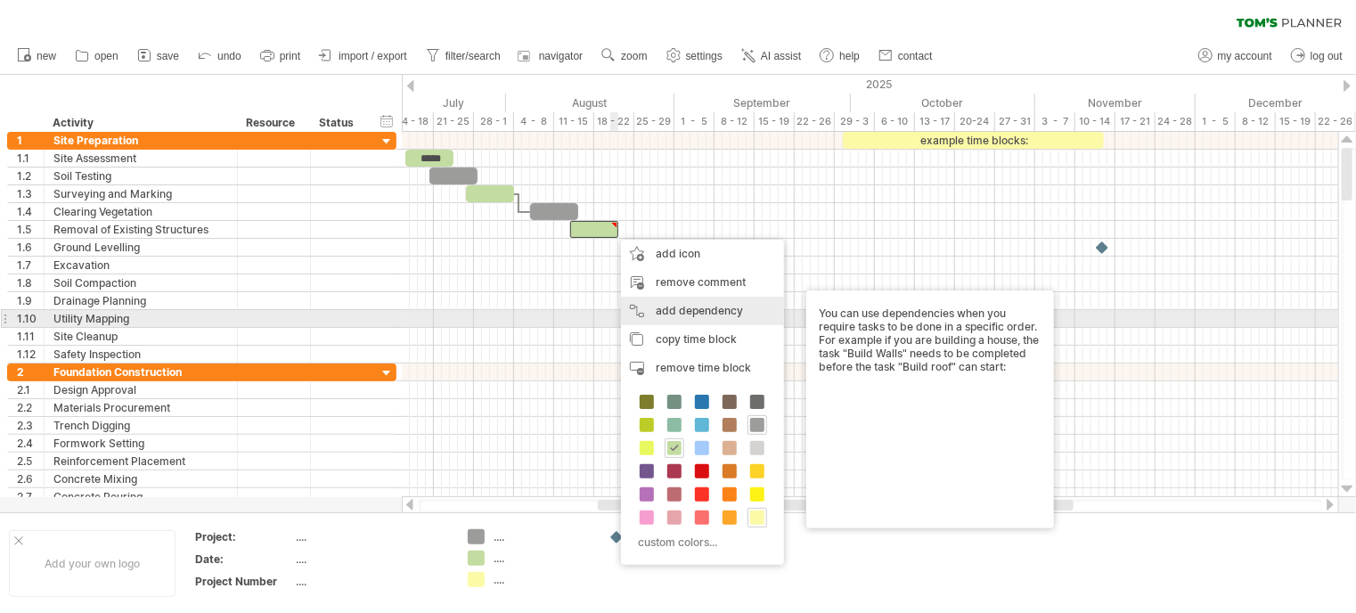
click at [682, 310] on div "add dependency You can use dependencies when you require tasks to be done in a …" at bounding box center [702, 311] width 163 height 29
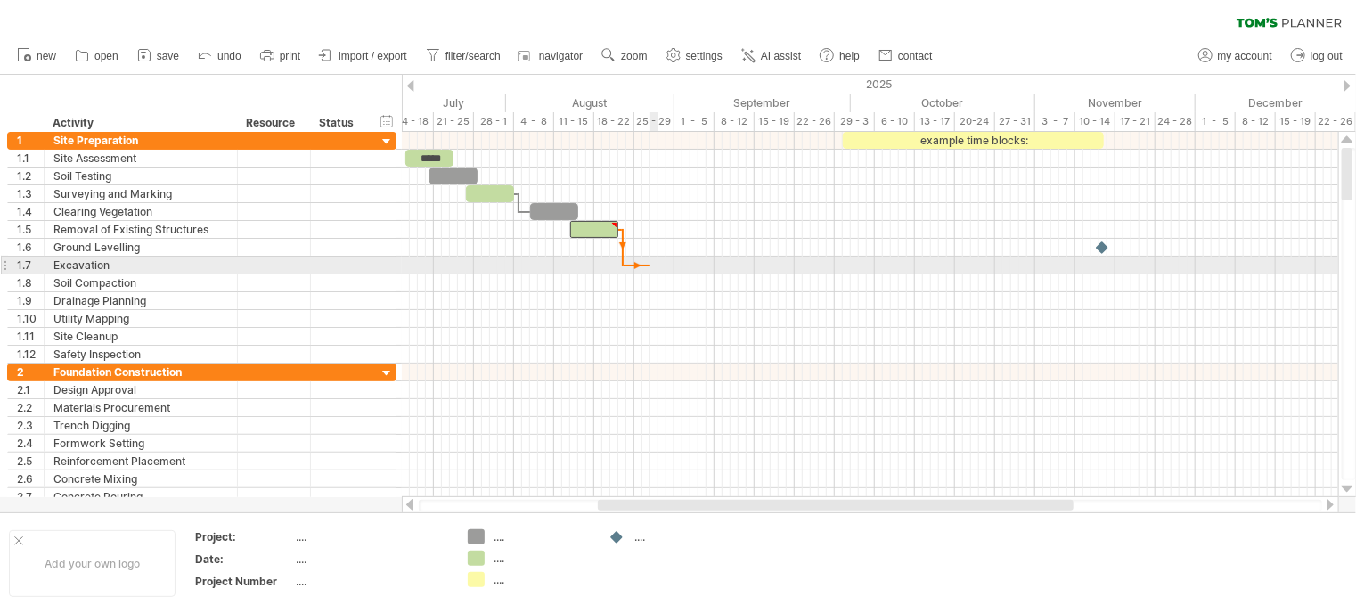
click at [650, 258] on div at bounding box center [870, 266] width 936 height 18
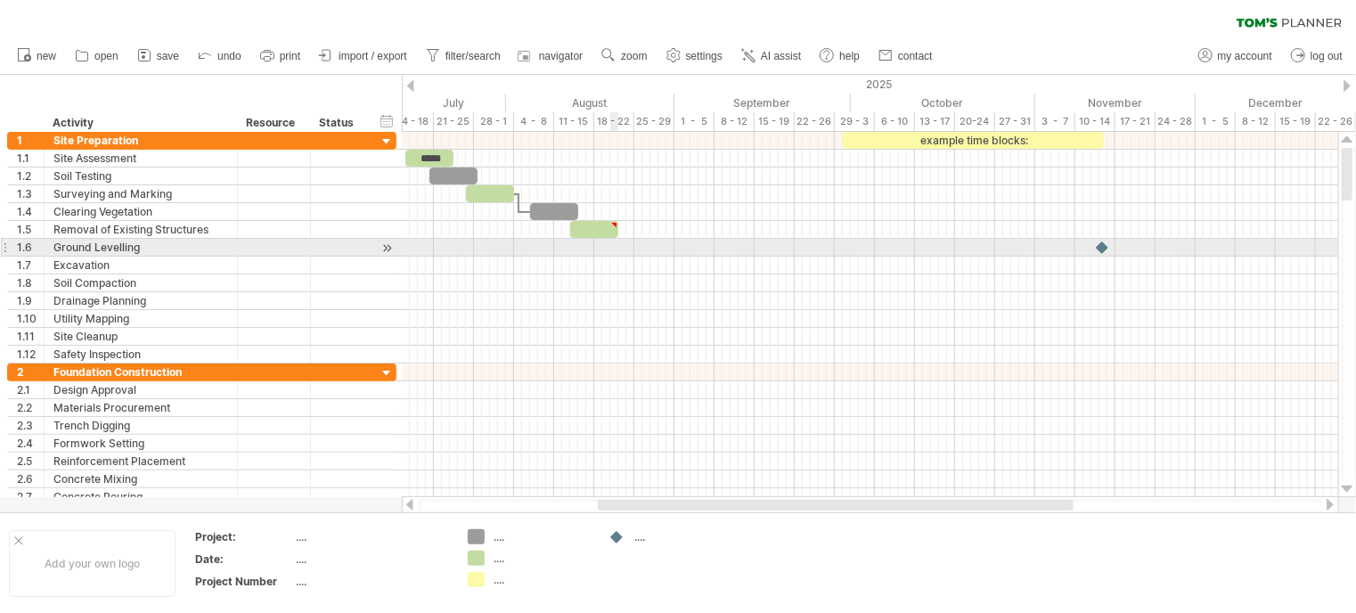
click at [604, 236] on div at bounding box center [594, 229] width 48 height 17
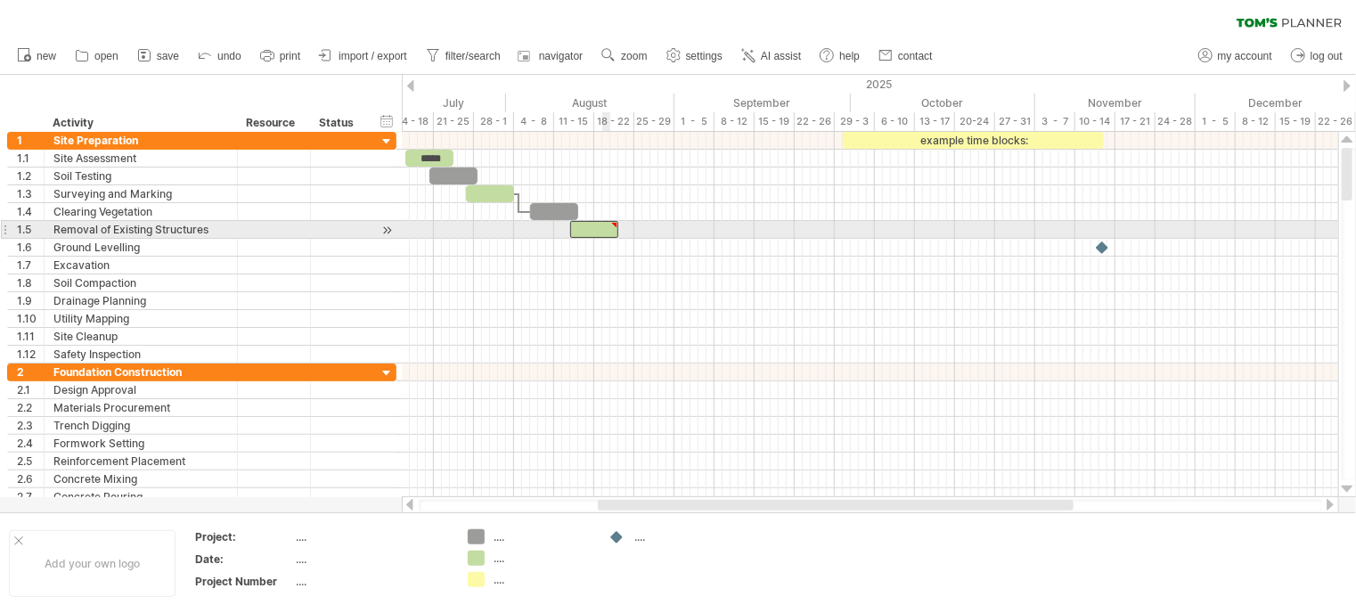
type textarea "**********"
click at [604, 236] on div at bounding box center [594, 229] width 48 height 17
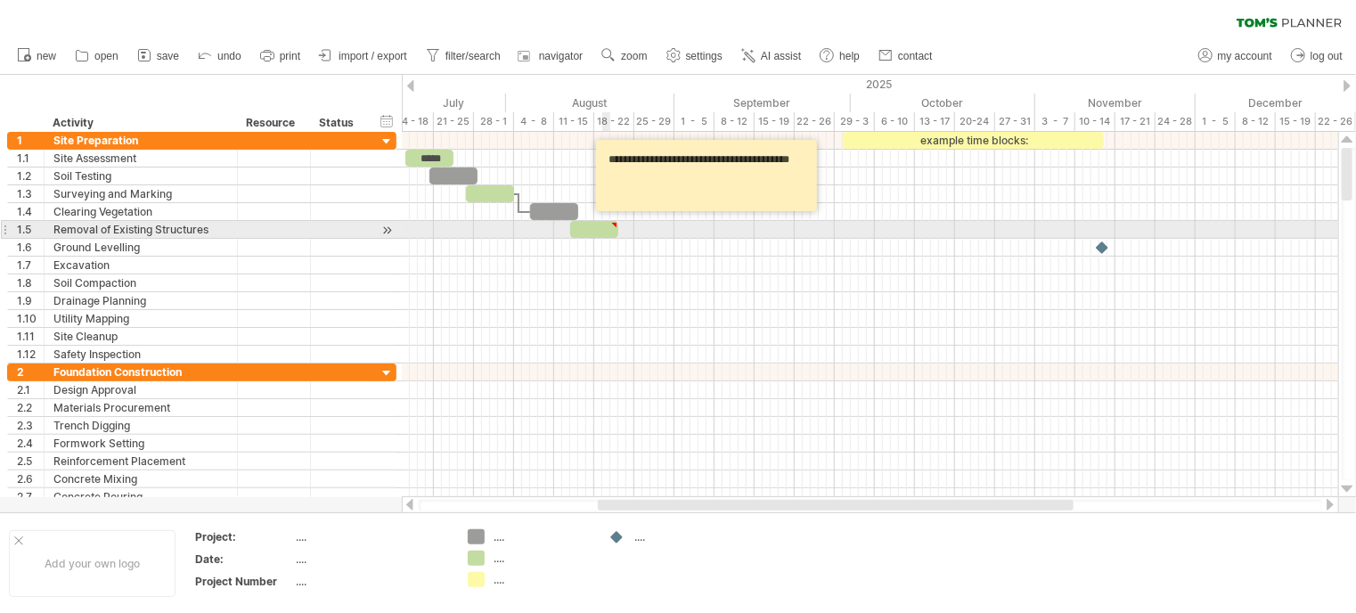
click at [605, 236] on div at bounding box center [594, 229] width 48 height 17
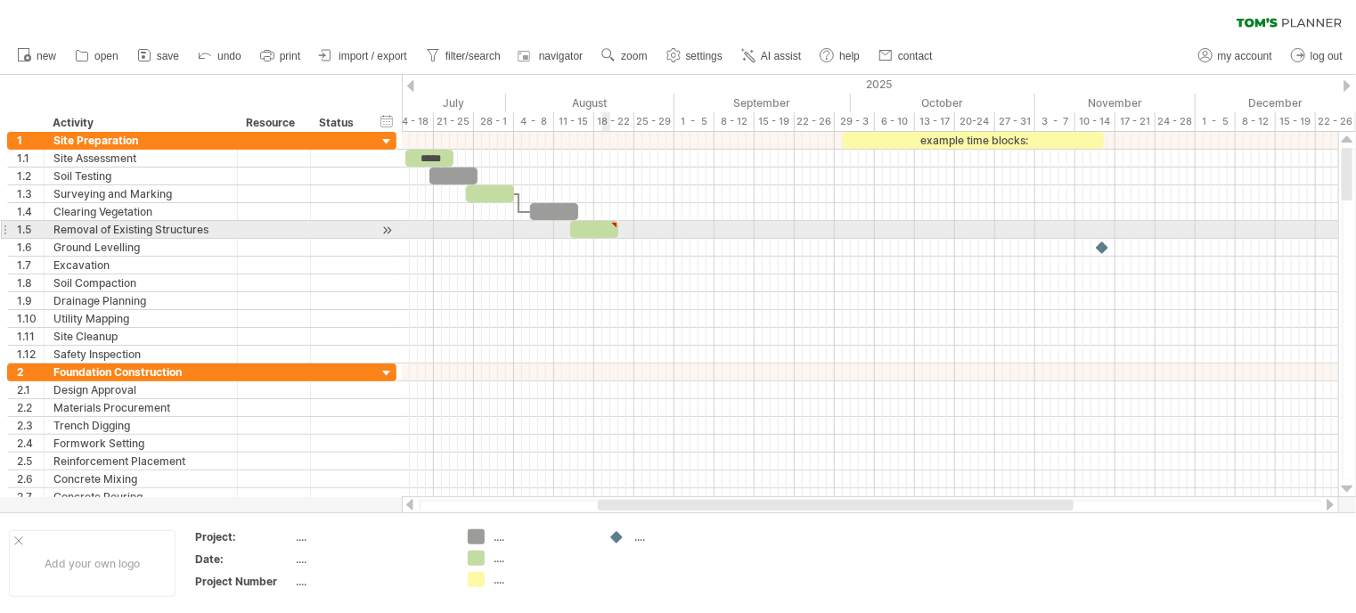
click at [605, 239] on div at bounding box center [870, 248] width 936 height 18
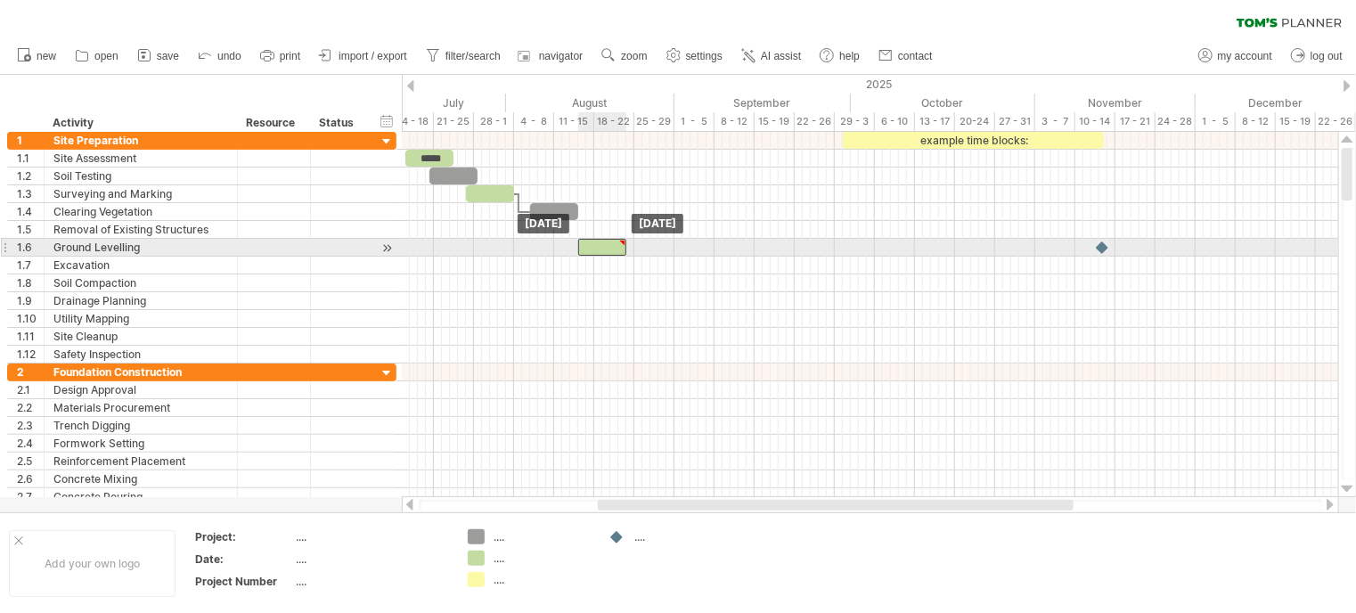
drag, startPoint x: 607, startPoint y: 230, endPoint x: 615, endPoint y: 249, distance: 20.4
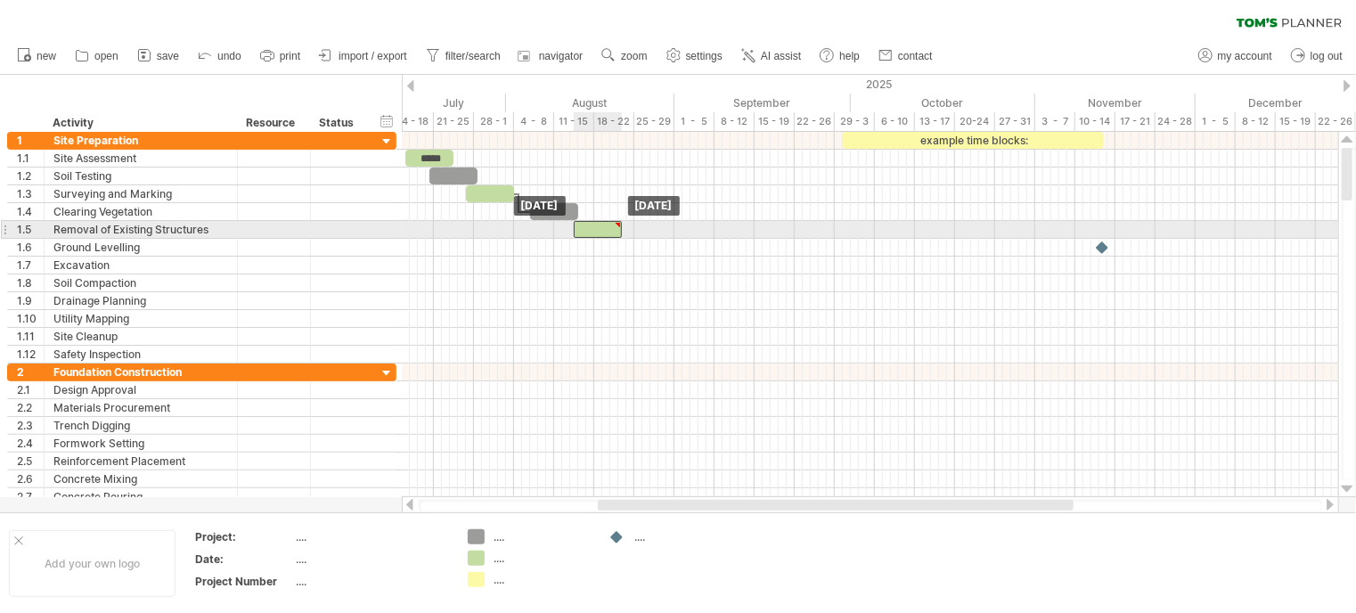
drag, startPoint x: 615, startPoint y: 250, endPoint x: 611, endPoint y: 232, distance: 18.2
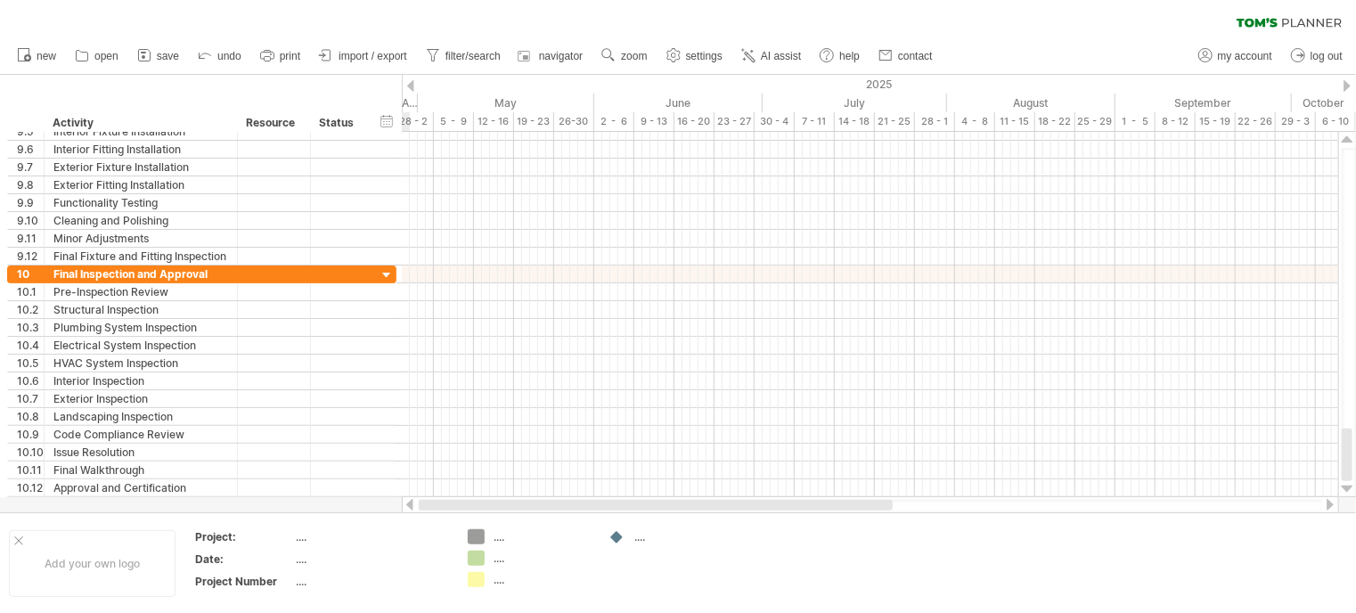
drag, startPoint x: 691, startPoint y: 505, endPoint x: 461, endPoint y: 504, distance: 230.7
click at [461, 504] on div at bounding box center [656, 505] width 474 height 11
drag, startPoint x: 461, startPoint y: 504, endPoint x: 862, endPoint y: 504, distance: 401.7
click at [862, 504] on div at bounding box center [870, 506] width 903 height 12
drag, startPoint x: 857, startPoint y: 504, endPoint x: 354, endPoint y: 509, distance: 503.3
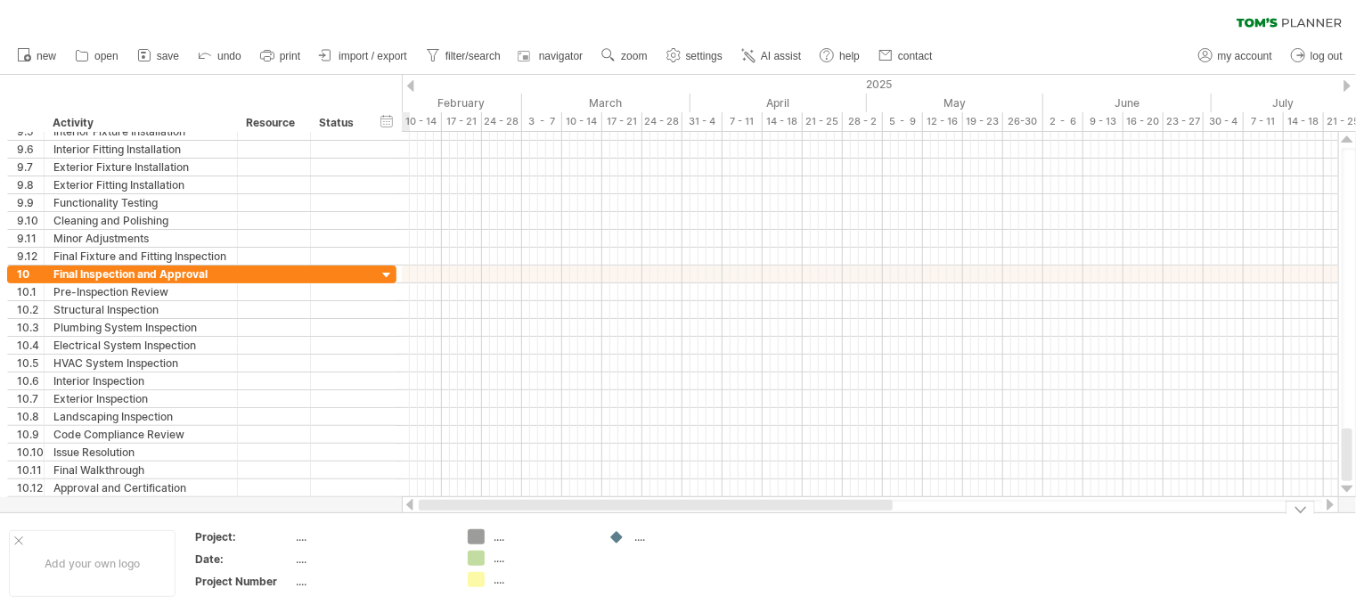
click at [372, 511] on div "Trying to reach [DOMAIN_NAME] Connected again... 0% clear filter new 1" at bounding box center [678, 306] width 1356 height 613
